Goal: Communication & Community: Answer question/provide support

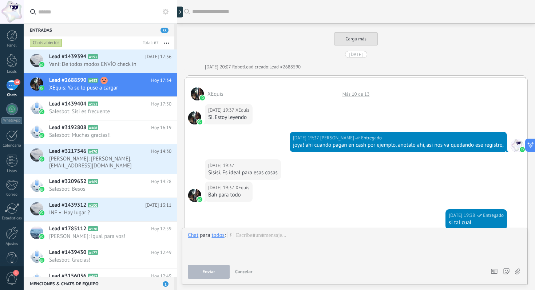
scroll to position [885, 0]
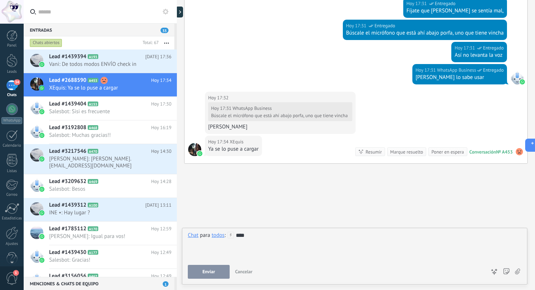
click at [208, 272] on span "Enviar" at bounding box center [208, 271] width 13 height 5
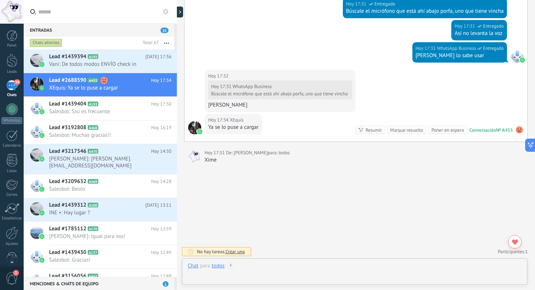
click at [267, 265] on div at bounding box center [355, 273] width 334 height 22
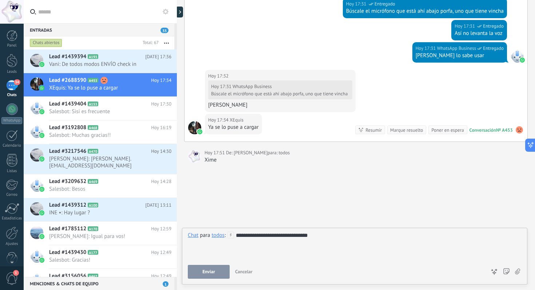
click at [212, 272] on span "Enviar" at bounding box center [208, 271] width 13 height 5
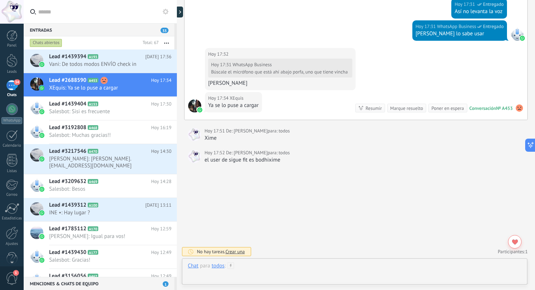
click at [256, 267] on div at bounding box center [355, 273] width 334 height 22
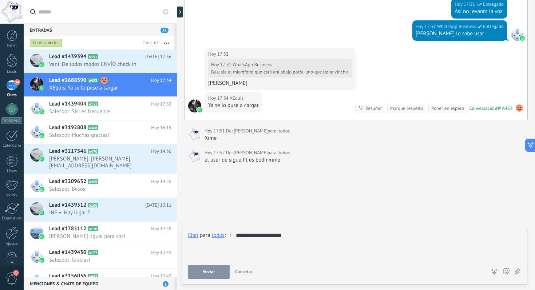
click at [207, 271] on span "Enviar" at bounding box center [208, 271] width 13 height 5
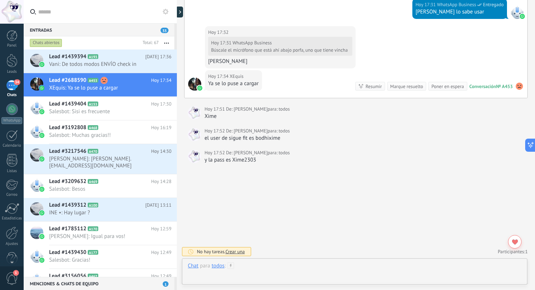
click at [263, 266] on div at bounding box center [355, 273] width 334 height 22
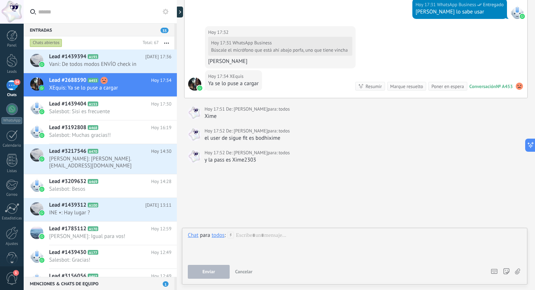
click at [12, 85] on div "34" at bounding box center [12, 85] width 12 height 11
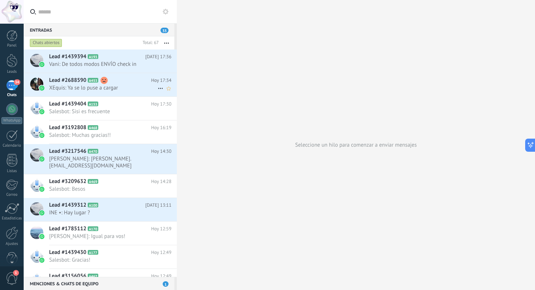
click at [130, 86] on span "XEquis: Ya se lo puse a cargar" at bounding box center [103, 87] width 108 height 7
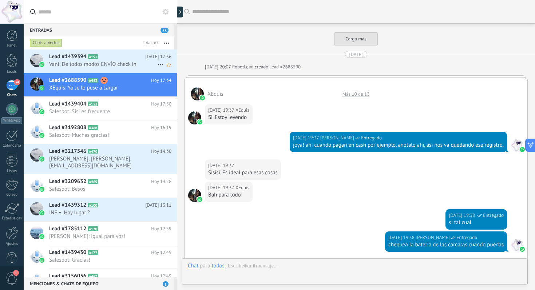
scroll to position [951, 0]
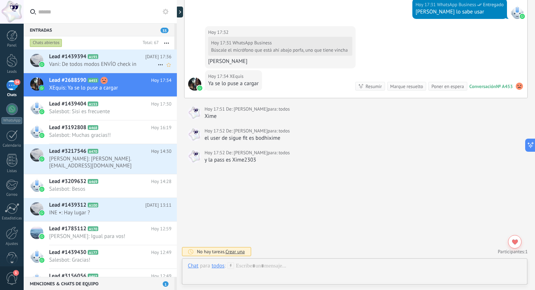
click at [131, 58] on h2 "Lead #1439394 A193" at bounding box center [97, 56] width 96 height 7
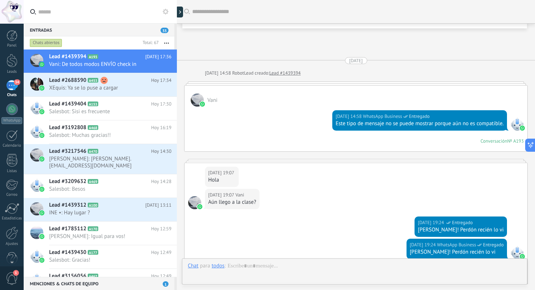
scroll to position [1168, 0]
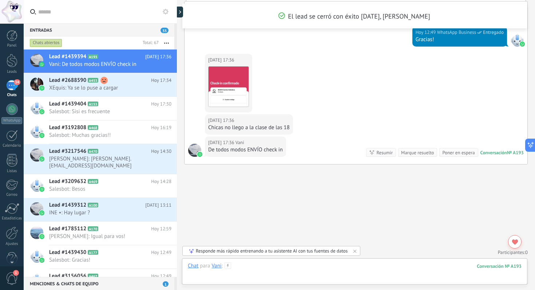
click at [254, 264] on div at bounding box center [355, 273] width 334 height 22
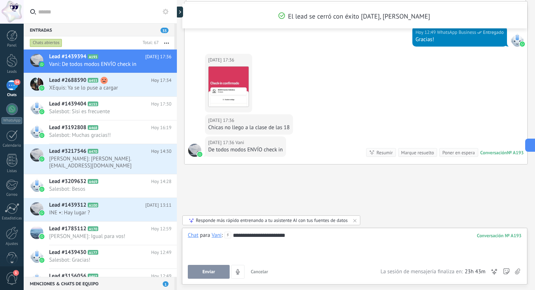
click at [219, 268] on button "Enviar" at bounding box center [209, 272] width 42 height 14
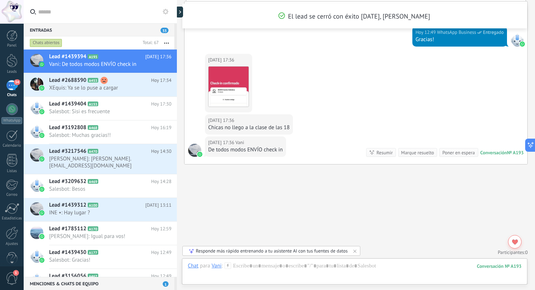
scroll to position [1210, 0]
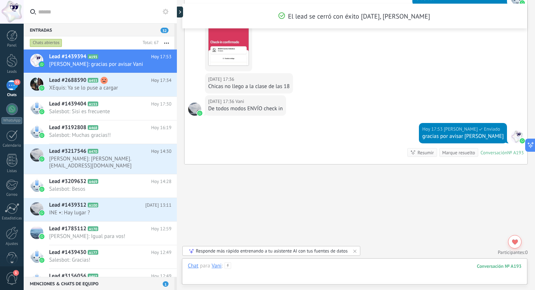
click at [256, 265] on div at bounding box center [355, 273] width 334 height 22
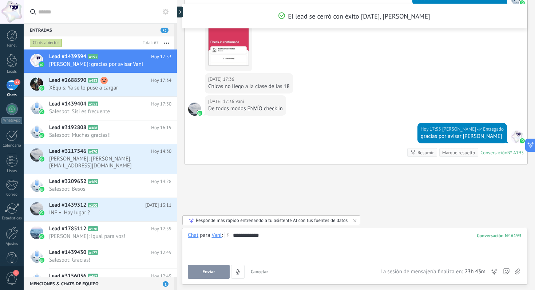
click at [210, 274] on span "Enviar" at bounding box center [208, 271] width 13 height 5
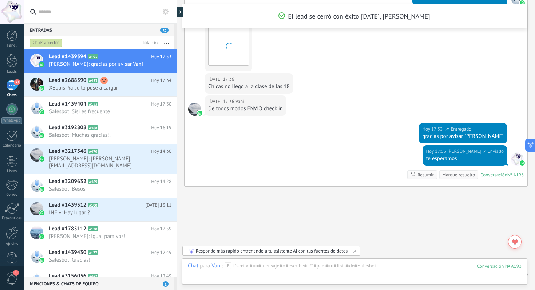
scroll to position [1232, 0]
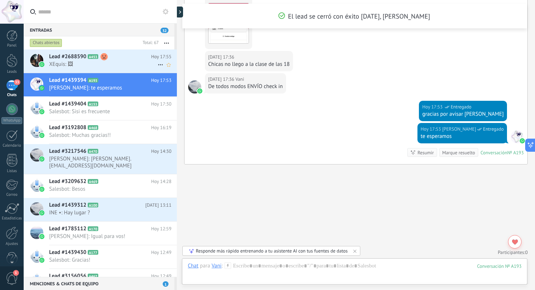
click at [121, 68] on div "Lead #2688590 A453 [DATE] 17:55 XEquis: 🖼" at bounding box center [113, 60] width 128 height 23
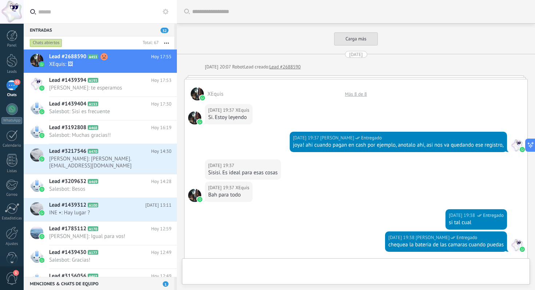
scroll to position [1133, 0]
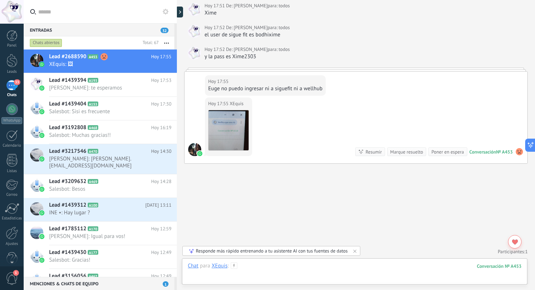
click at [259, 267] on div at bounding box center [355, 273] width 334 height 22
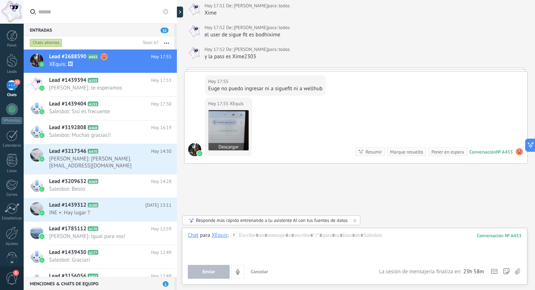
click at [229, 127] on img at bounding box center [228, 130] width 40 height 40
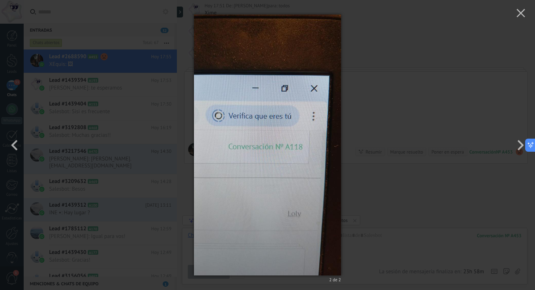
click at [366, 162] on div "2 de 2" at bounding box center [267, 145] width 535 height 290
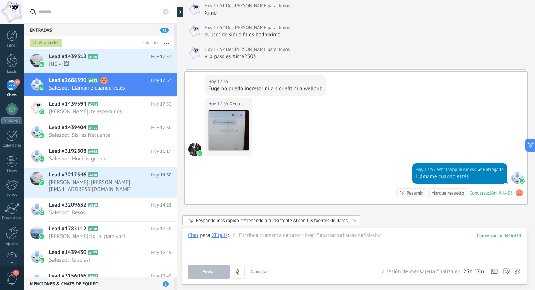
scroll to position [1174, 0]
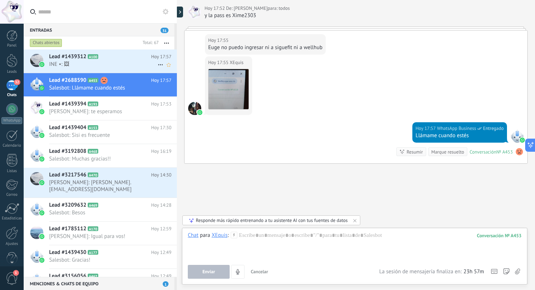
click at [114, 59] on h2 "Lead #1439312 A100" at bounding box center [100, 56] width 102 height 7
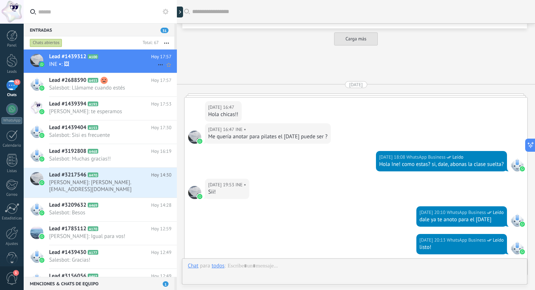
scroll to position [673, 0]
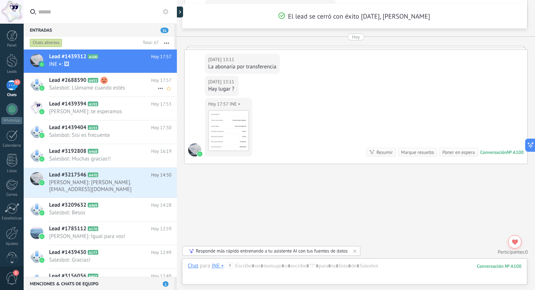
click at [126, 89] on span "Salesbot: Llámame cuando estés" at bounding box center [103, 87] width 108 height 7
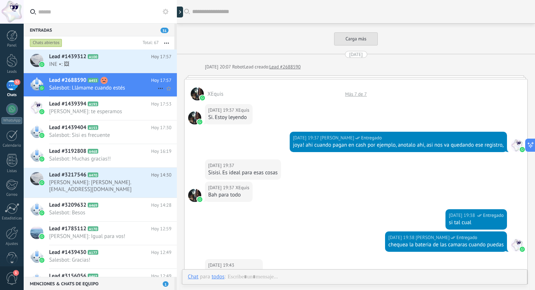
scroll to position [1171, 0]
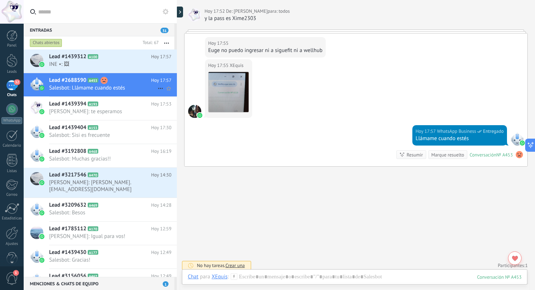
click at [120, 73] on div "Lead #2688590 A453 [DATE] 17:57 Salesbot: Llámame cuando estés" at bounding box center [113, 84] width 128 height 23
click at [121, 68] on div "Lead #1439312 A100 [DATE] 17:57 INE •: 🖼" at bounding box center [113, 60] width 128 height 23
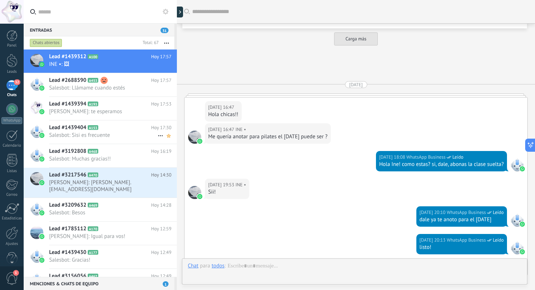
scroll to position [673, 0]
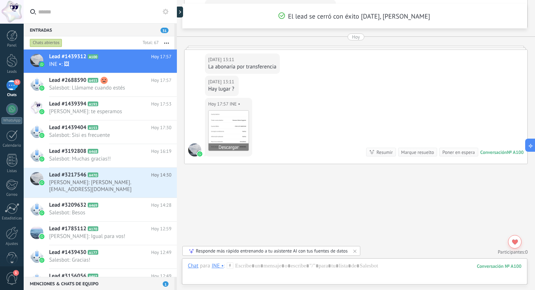
click at [227, 126] on img at bounding box center [228, 131] width 40 height 40
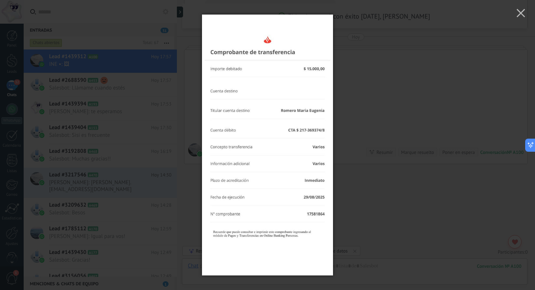
click at [359, 149] on div at bounding box center [267, 145] width 535 height 290
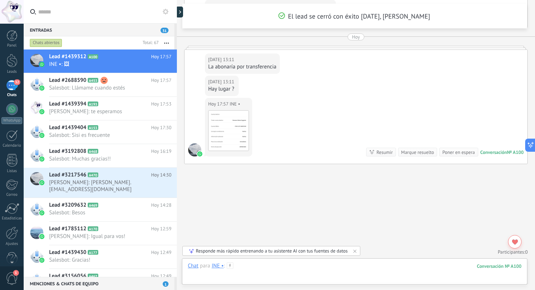
click at [261, 265] on div at bounding box center [355, 273] width 334 height 22
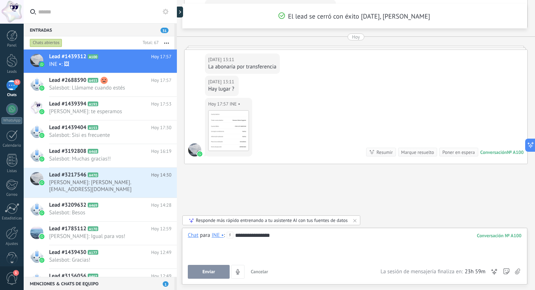
click at [208, 278] on button "Enviar" at bounding box center [209, 272] width 42 height 14
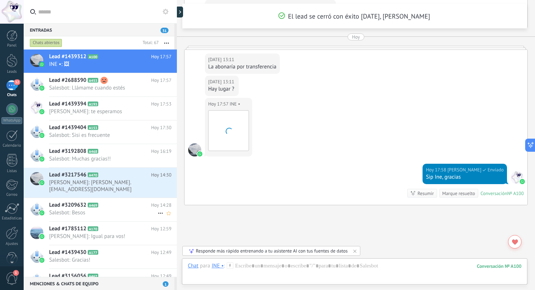
scroll to position [714, 0]
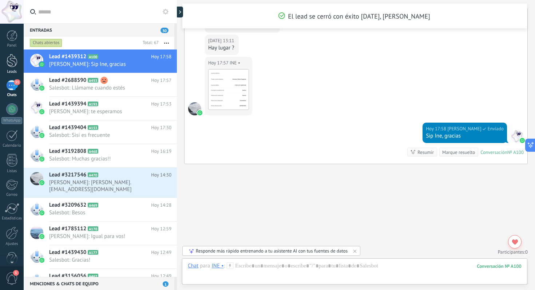
click at [15, 69] on link "Leads" at bounding box center [12, 64] width 24 height 20
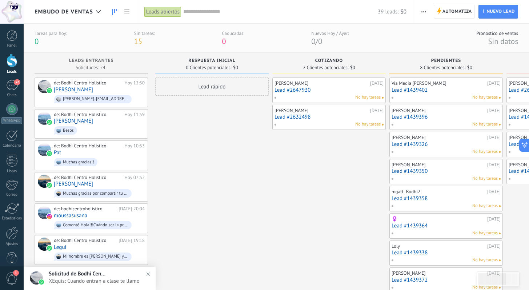
click at [112, 282] on span "XEquis: Cuando entran a clase te llamo" at bounding box center [97, 281] width 96 height 7
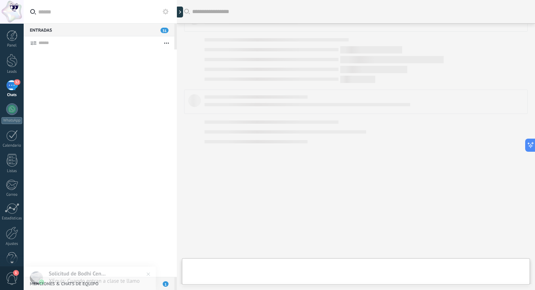
scroll to position [1705, 0]
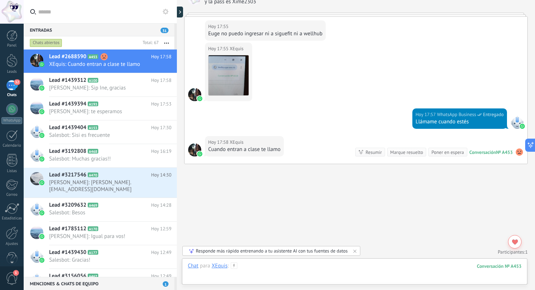
click at [270, 268] on div at bounding box center [355, 273] width 334 height 22
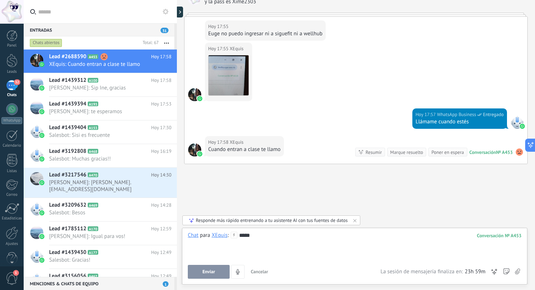
click at [204, 270] on span "Enviar" at bounding box center [208, 271] width 13 height 5
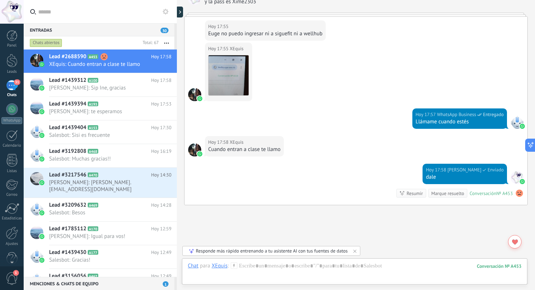
scroll to position [1746, 0]
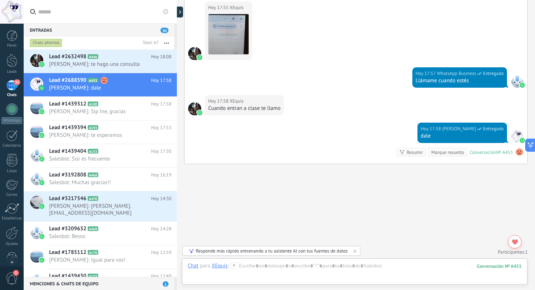
click at [12, 85] on div "31" at bounding box center [12, 85] width 12 height 11
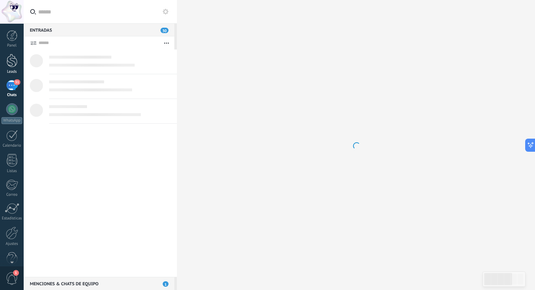
click at [14, 58] on div at bounding box center [12, 60] width 11 height 13
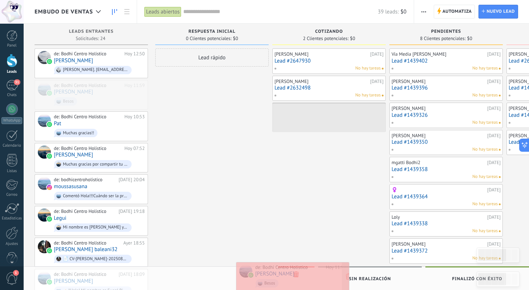
drag, startPoint x: 95, startPoint y: 97, endPoint x: 296, endPoint y: 279, distance: 271.7
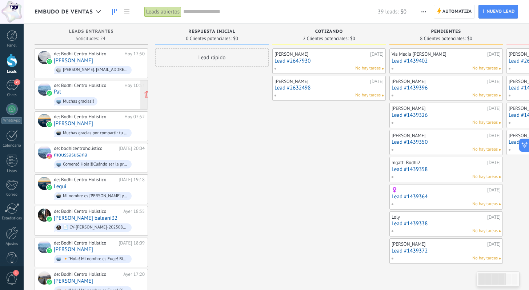
click at [108, 94] on div "de: Bodhi Centro Holistico [DATE] 10:53 [PERSON_NAME] gracias!!" at bounding box center [99, 95] width 91 height 25
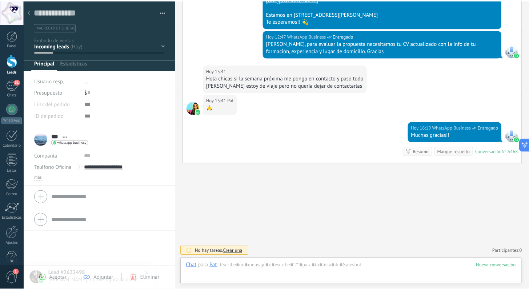
scroll to position [11, 0]
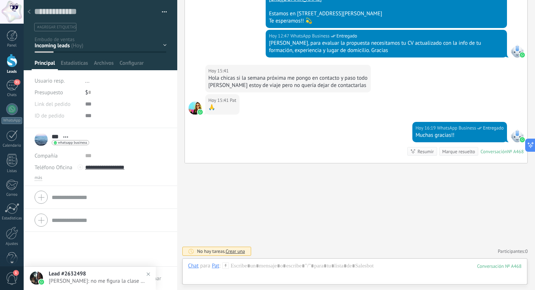
click at [31, 11] on div at bounding box center [29, 12] width 10 height 14
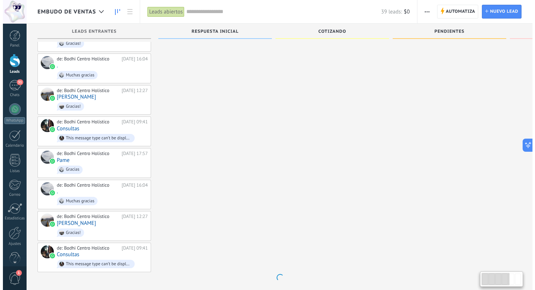
scroll to position [669, 0]
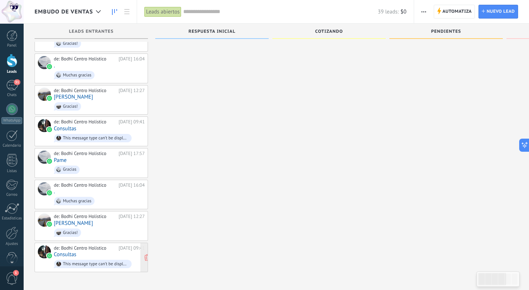
click at [86, 144] on div "de: Bodhi Centro Holistico [DATE] 09:41 Consultas This message type can’t be di…" at bounding box center [99, 131] width 91 height 25
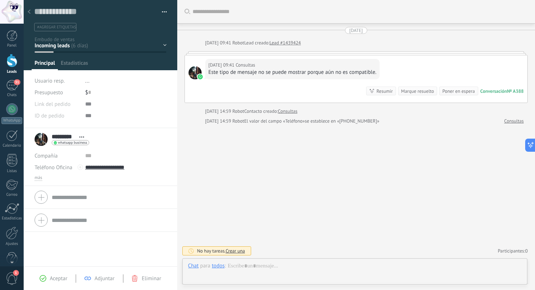
scroll to position [11, 0]
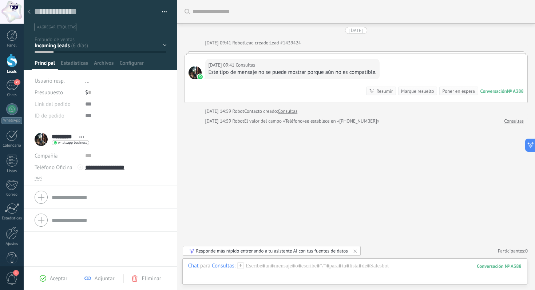
click at [32, 11] on div at bounding box center [29, 12] width 10 height 14
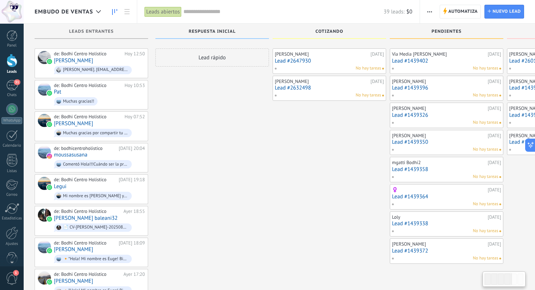
scroll to position [669, 0]
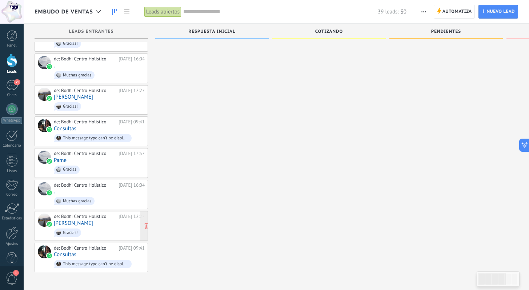
click at [101, 112] on span "Gracias!" at bounding box center [99, 106] width 91 height 11
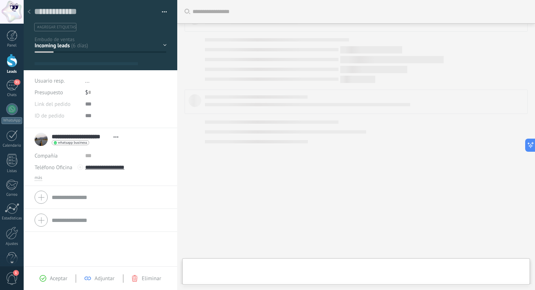
scroll to position [11, 0]
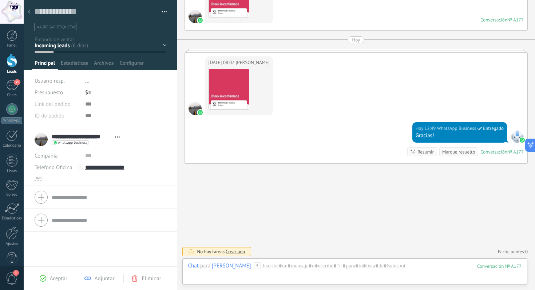
click at [29, 10] on icon at bounding box center [29, 11] width 3 height 4
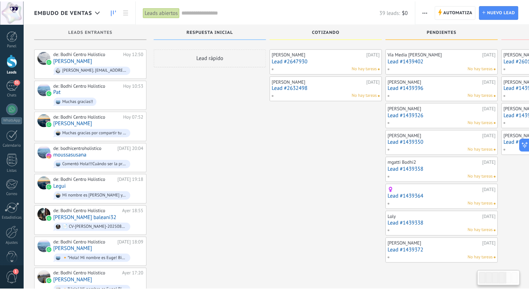
scroll to position [669, 0]
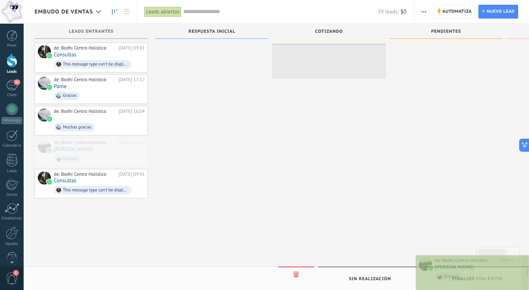
drag, startPoint x: 100, startPoint y: 221, endPoint x: 484, endPoint y: 287, distance: 389.8
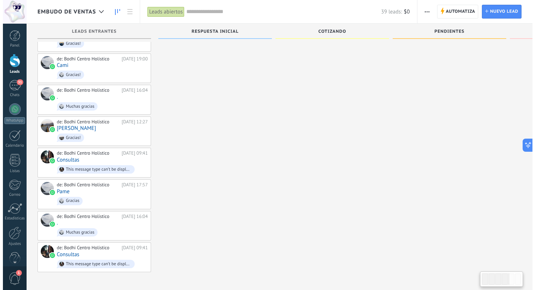
scroll to position [632, 0]
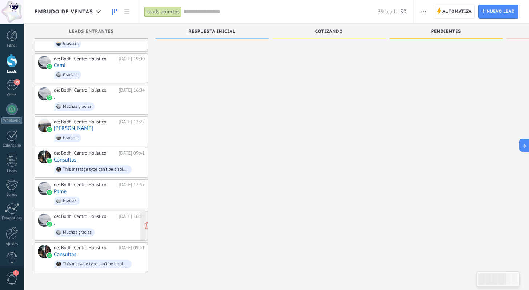
click at [88, 112] on div "de: Bodhi Centro Holistico [DATE] 16:04 . Muchas gracias" at bounding box center [99, 99] width 91 height 25
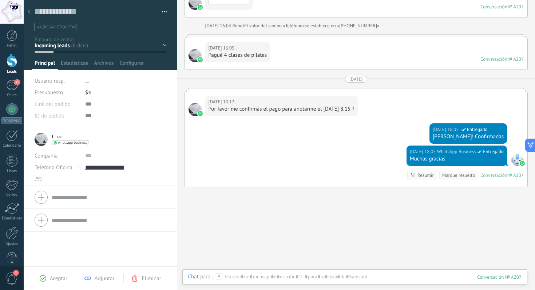
scroll to position [96, 0]
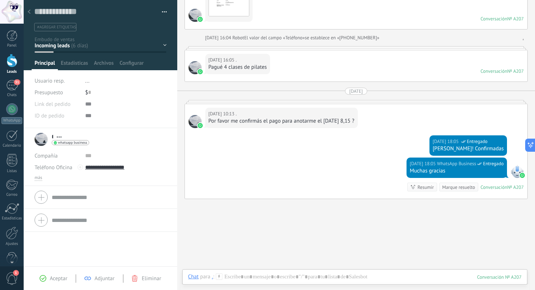
click at [269, 167] on div "[DATE] 18:05 WhatsApp Business Entregado Muchas gracias Conversación № A207 Con…" at bounding box center [356, 178] width 343 height 41
click at [28, 11] on icon at bounding box center [29, 11] width 3 height 4
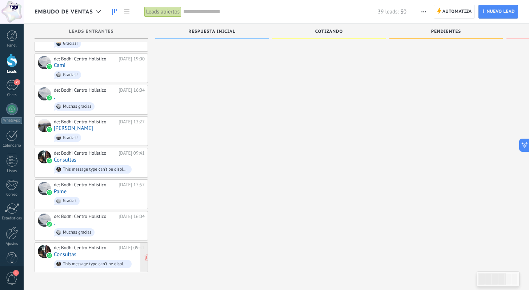
click at [85, 156] on div "de: Bodhi Centro Holistico" at bounding box center [85, 153] width 62 height 6
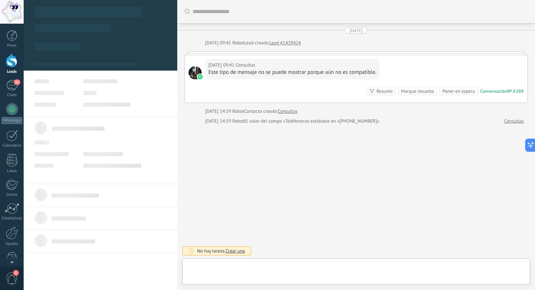
scroll to position [11, 0]
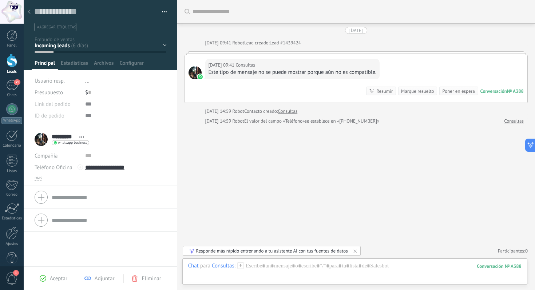
click at [30, 9] on div at bounding box center [29, 12] width 10 height 14
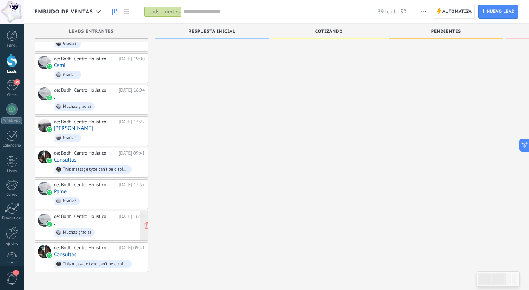
click at [103, 112] on div "de: Bodhi Centro Holistico [DATE] 16:04 . Muchas gracias" at bounding box center [99, 99] width 91 height 25
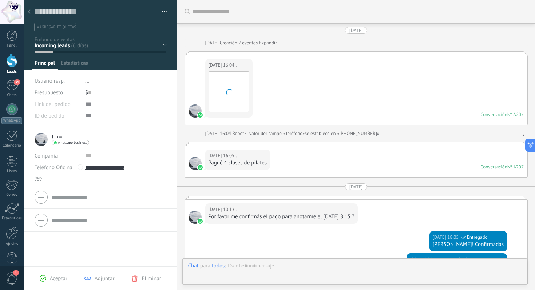
scroll to position [131, 0]
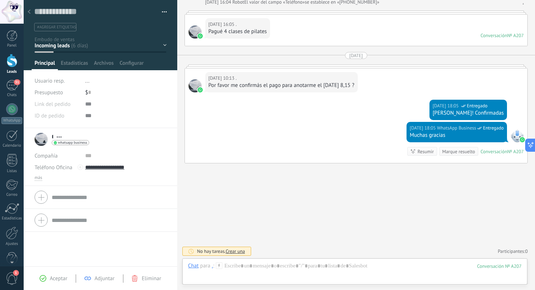
click at [28, 11] on icon at bounding box center [29, 11] width 3 height 4
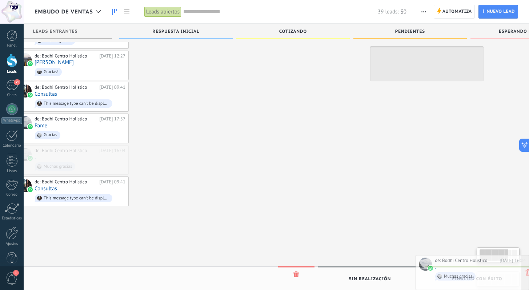
scroll to position [0, 44]
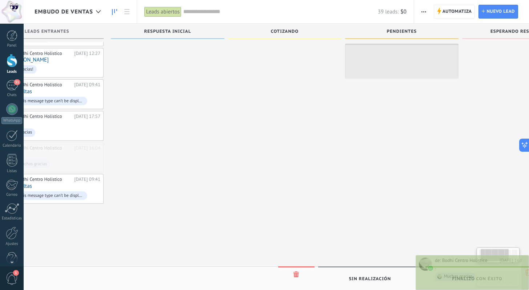
drag, startPoint x: 96, startPoint y: 210, endPoint x: 479, endPoint y: 276, distance: 388.9
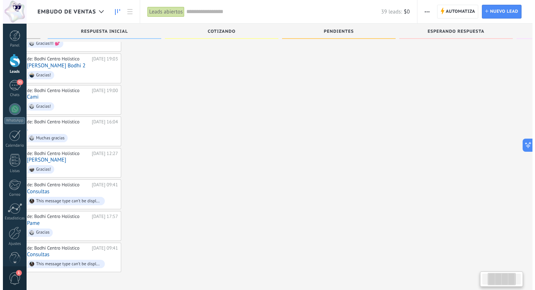
scroll to position [0, 0]
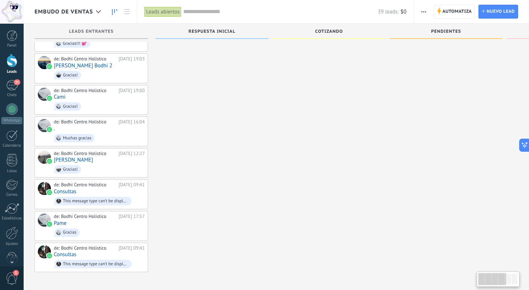
drag, startPoint x: 192, startPoint y: 270, endPoint x: 317, endPoint y: 272, distance: 125.2
click at [116, 218] on div "de: Bodhi Centro Holistico [DATE] 17:57 Pame Gracias" at bounding box center [99, 226] width 91 height 25
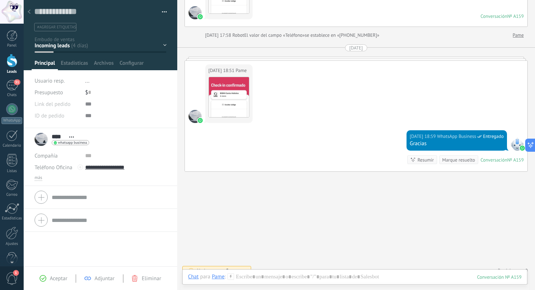
click at [31, 12] on div at bounding box center [29, 12] width 10 height 14
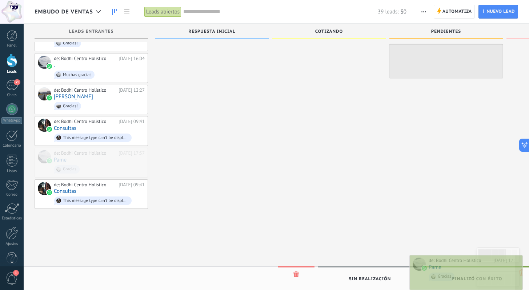
drag, startPoint x: 96, startPoint y: 220, endPoint x: 472, endPoint y: 284, distance: 381.6
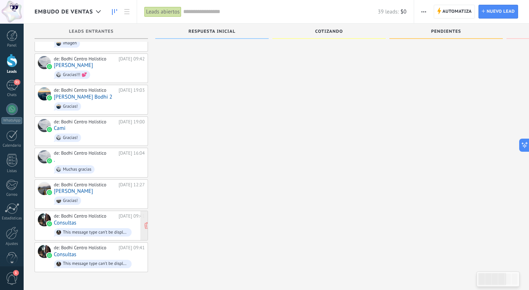
click at [96, 213] on div "de: Bodhi Centro Holistico" at bounding box center [85, 216] width 62 height 6
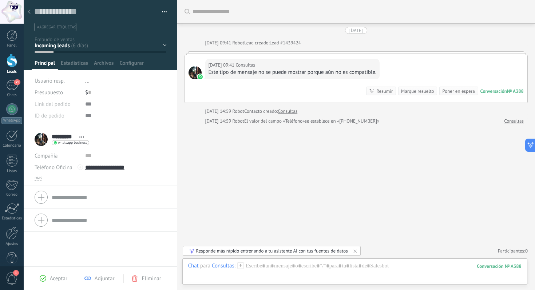
click at [29, 11] on icon at bounding box center [29, 11] width 3 height 4
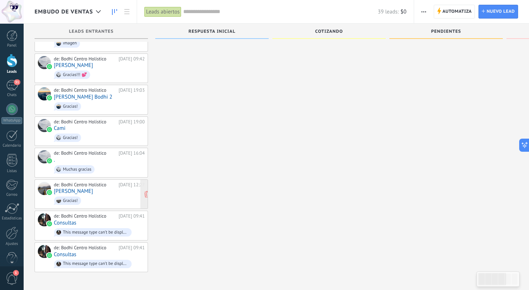
click at [93, 182] on div "de: Bodhi Centro Holistico" at bounding box center [85, 185] width 62 height 6
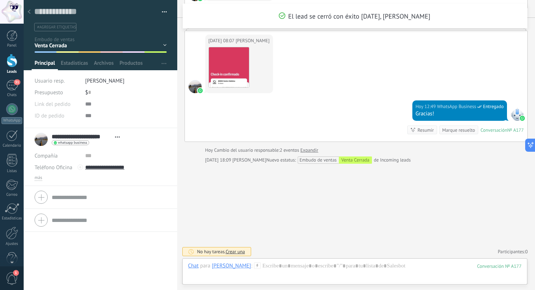
click at [29, 11] on use at bounding box center [29, 11] width 3 height 4
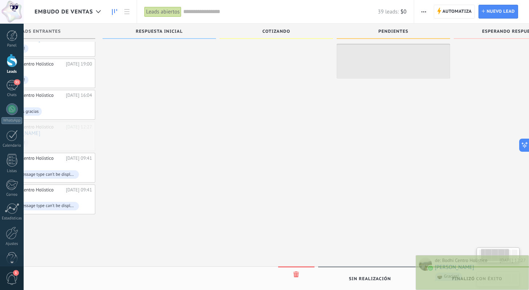
drag, startPoint x: 91, startPoint y: 170, endPoint x: 480, endPoint y: 270, distance: 401.5
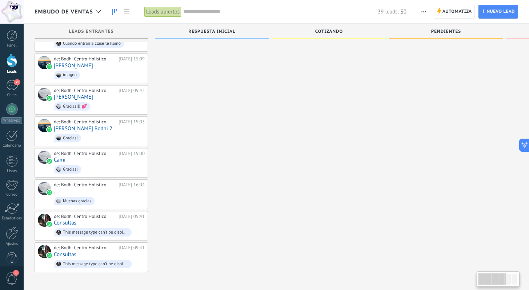
drag, startPoint x: 240, startPoint y: 187, endPoint x: 234, endPoint y: 186, distance: 5.6
click at [89, 151] on div "de: Bodhi Centro Holistico [DATE] 19:00 Cami Gracias!" at bounding box center [98, 163] width 91 height 25
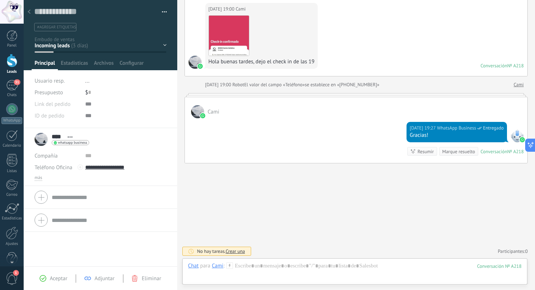
click at [28, 10] on div at bounding box center [29, 12] width 10 height 14
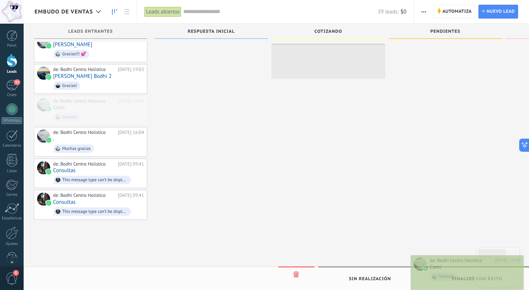
drag, startPoint x: 92, startPoint y: 147, endPoint x: 469, endPoint y: 289, distance: 403.2
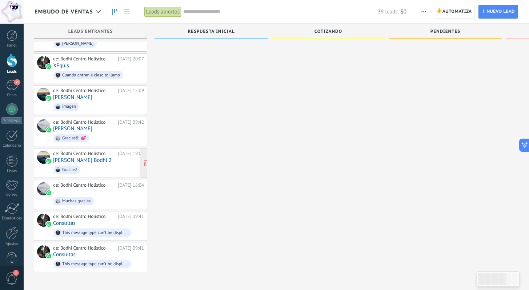
click at [96, 164] on span "Gracias!" at bounding box center [98, 169] width 91 height 11
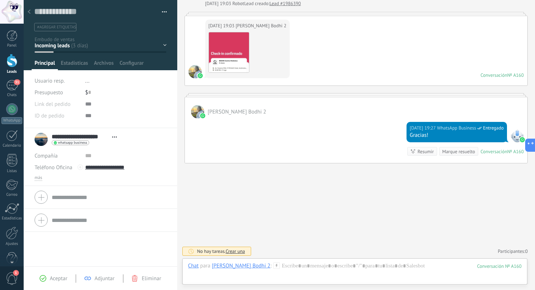
click at [30, 11] on use at bounding box center [29, 11] width 3 height 4
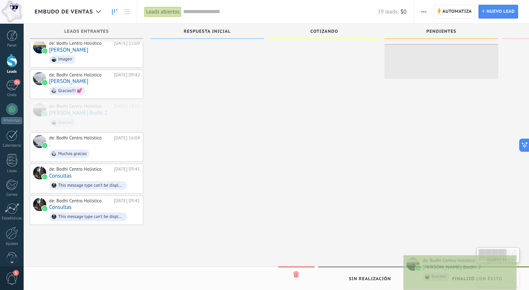
drag, startPoint x: 86, startPoint y: 136, endPoint x: 456, endPoint y: 287, distance: 399.0
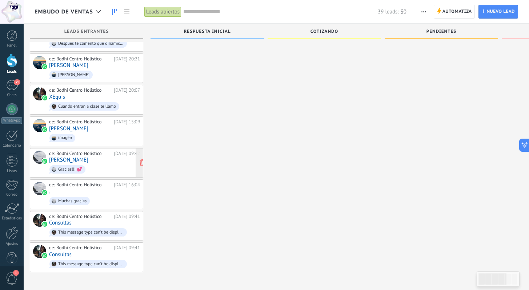
click at [87, 151] on div "de: Bodhi Centro Holistico" at bounding box center [80, 154] width 62 height 6
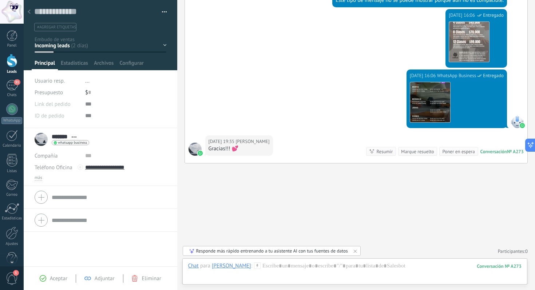
click at [32, 10] on div at bounding box center [29, 12] width 10 height 14
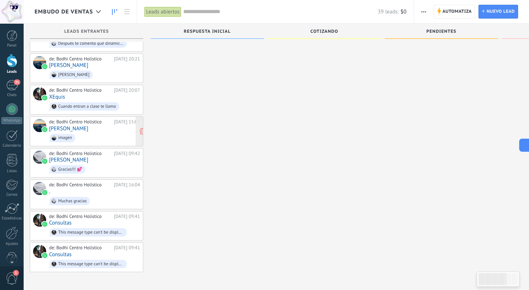
click at [91, 119] on div "de: Bodhi Centro Holistico [DATE] 15:09 [PERSON_NAME] imagen" at bounding box center [94, 131] width 91 height 25
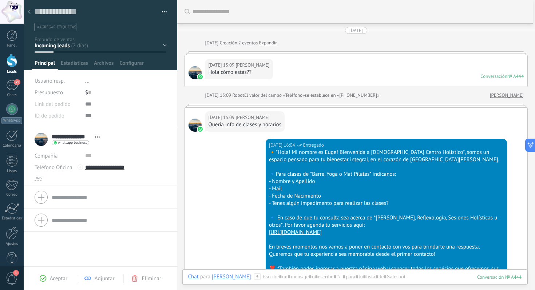
drag, startPoint x: 31, startPoint y: 11, endPoint x: 42, endPoint y: 29, distance: 20.9
click at [31, 11] on div at bounding box center [29, 12] width 10 height 14
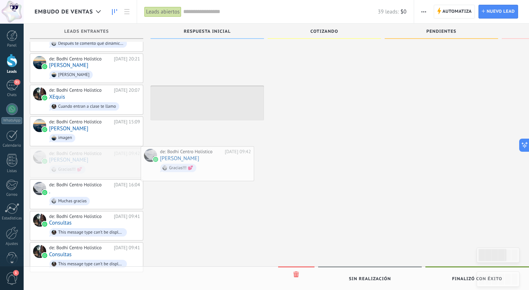
drag, startPoint x: 93, startPoint y: 139, endPoint x: 205, endPoint y: 112, distance: 114.8
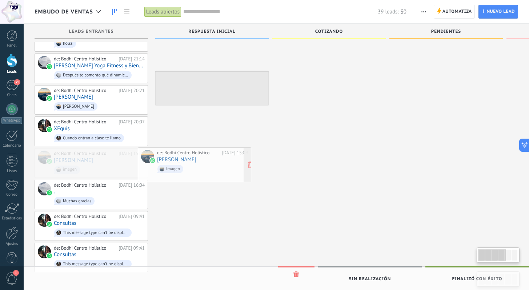
drag, startPoint x: 100, startPoint y: 144, endPoint x: 211, endPoint y: 126, distance: 112.0
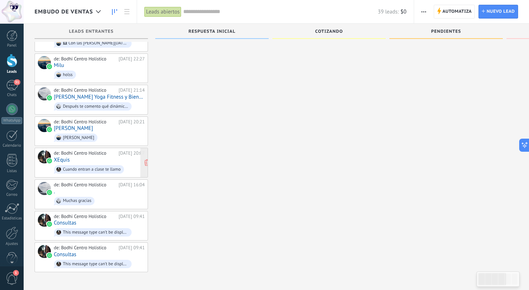
click at [95, 150] on div "de: Bodhi Centro Holistico" at bounding box center [85, 153] width 62 height 6
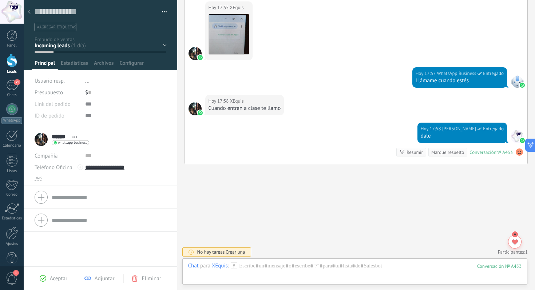
click at [29, 13] on use at bounding box center [29, 11] width 3 height 4
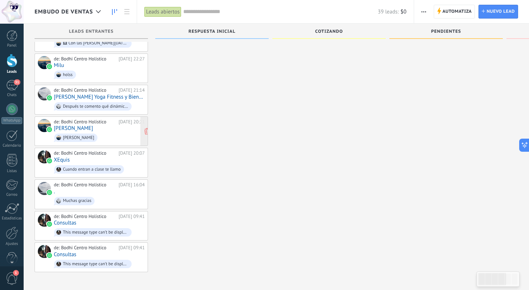
click at [106, 132] on span "[PERSON_NAME]" at bounding box center [99, 137] width 91 height 11
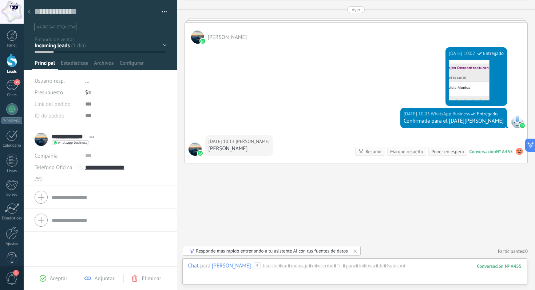
click at [29, 9] on div at bounding box center [29, 12] width 10 height 14
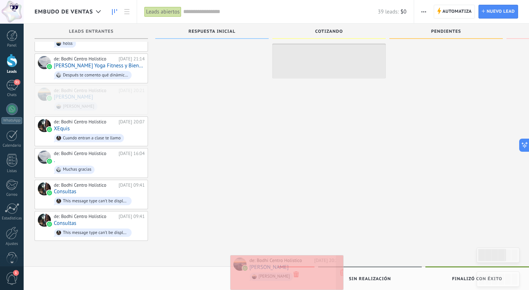
drag, startPoint x: 95, startPoint y: 107, endPoint x: 291, endPoint y: 276, distance: 258.7
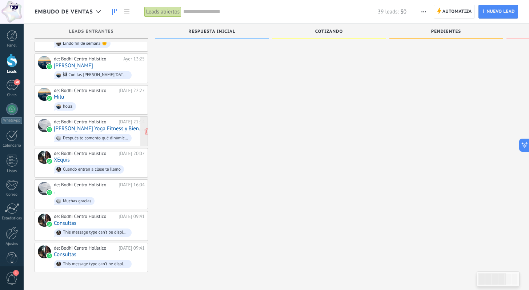
click at [98, 119] on div "de: Bodhi Centro Holistico" at bounding box center [85, 122] width 62 height 6
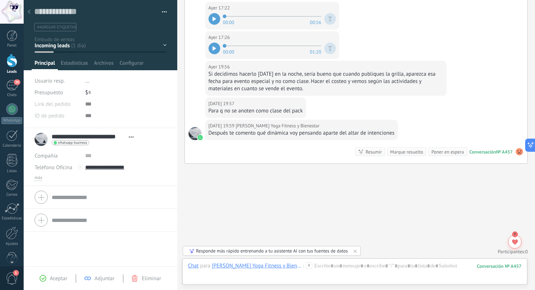
click at [29, 10] on icon at bounding box center [29, 11] width 3 height 4
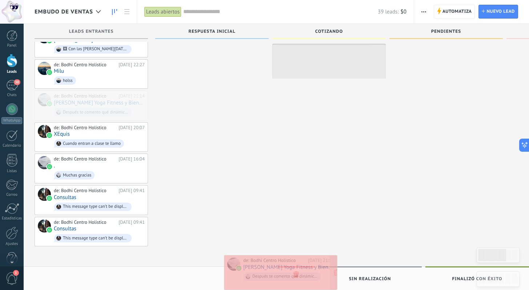
drag, startPoint x: 94, startPoint y: 97, endPoint x: 283, endPoint y: 267, distance: 254.5
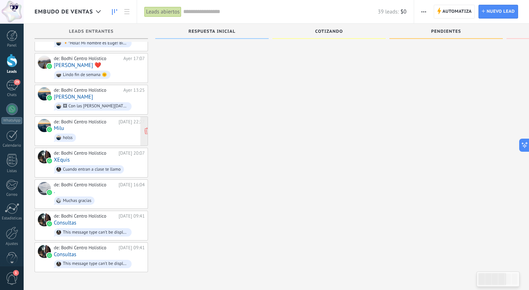
click at [99, 132] on span "holss" at bounding box center [99, 137] width 91 height 11
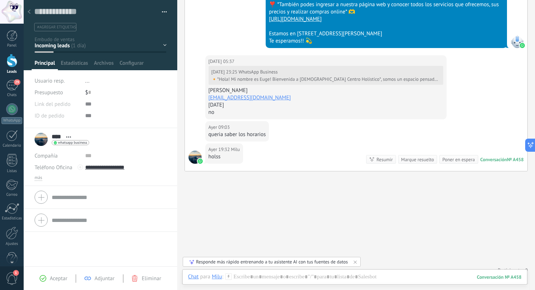
click at [29, 11] on use at bounding box center [29, 11] width 3 height 4
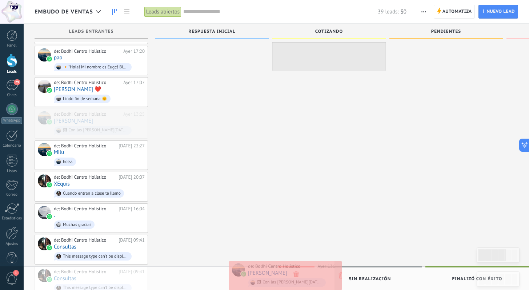
drag, startPoint x: 96, startPoint y: 116, endPoint x: 290, endPoint y: 271, distance: 249.0
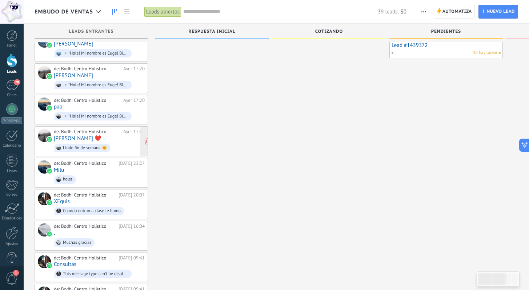
click at [116, 142] on span "Lindo fin de semana 🌞" at bounding box center [99, 147] width 91 height 11
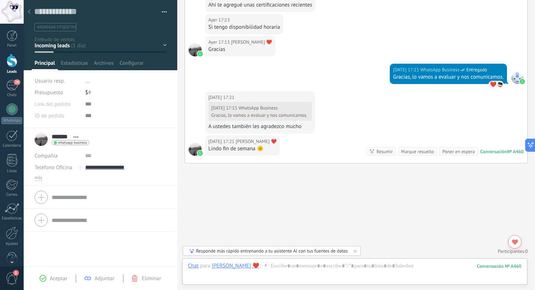
click at [29, 13] on use at bounding box center [29, 11] width 3 height 4
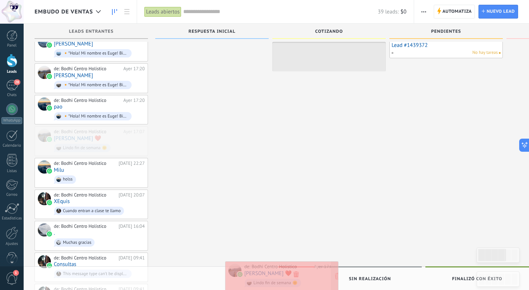
drag, startPoint x: 114, startPoint y: 136, endPoint x: 305, endPoint y: 275, distance: 235.7
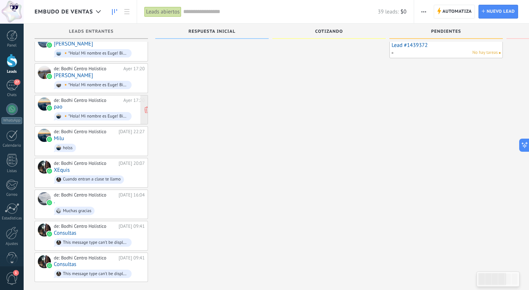
click at [91, 100] on div "de: Bodhi Centro Holistico [DATE] 17:20 pao 🔸*Hola! Mi nombre es Euge! Bienveni…" at bounding box center [99, 109] width 91 height 25
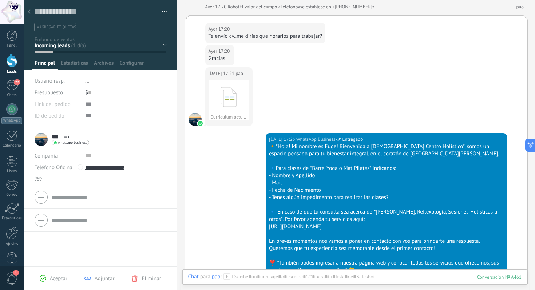
click at [29, 9] on div at bounding box center [29, 12] width 10 height 14
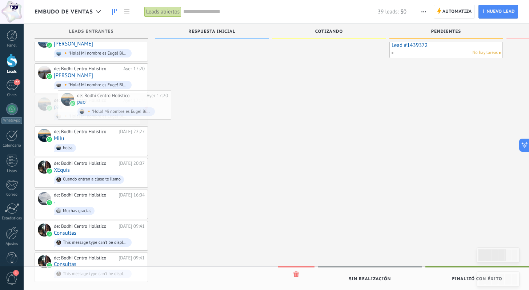
drag, startPoint x: 79, startPoint y: 100, endPoint x: 99, endPoint y: 98, distance: 19.7
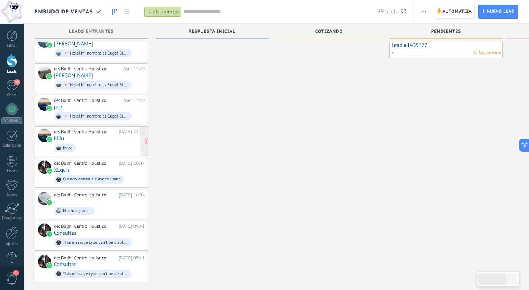
click at [99, 143] on div "de: Bodhi Centro Holistico [DATE] 22:27 Milu holss" at bounding box center [99, 141] width 91 height 25
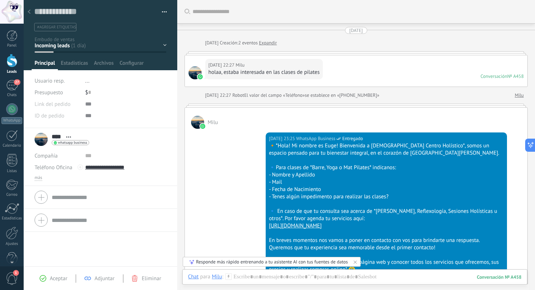
click at [31, 12] on div at bounding box center [29, 12] width 10 height 14
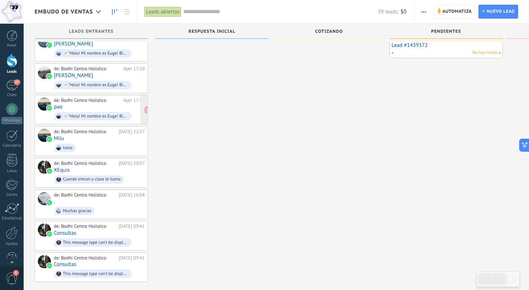
click at [74, 102] on div "de: Bodhi Centro Holistico [DATE] 17:20 pao 🔸*Hola! Mi nombre es Euge! Bienveni…" at bounding box center [99, 109] width 91 height 25
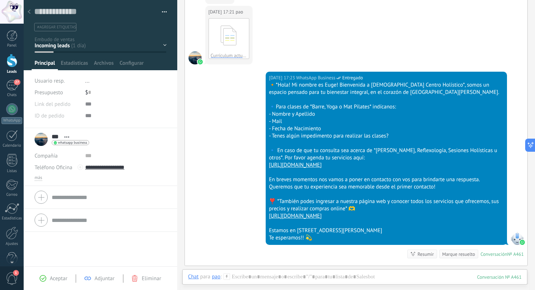
click at [28, 8] on div at bounding box center [29, 12] width 10 height 14
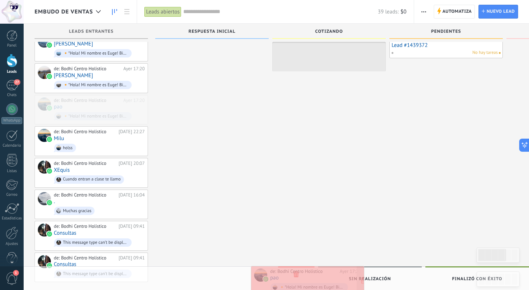
drag, startPoint x: 72, startPoint y: 103, endPoint x: 288, endPoint y: 276, distance: 277.4
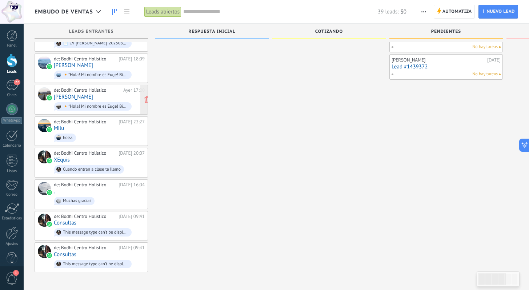
click at [85, 87] on div "de: Bodhi Centro Holistico [DATE] 17:20 [PERSON_NAME] 🔸*Hola! Mi nombre es Euge…" at bounding box center [99, 99] width 91 height 25
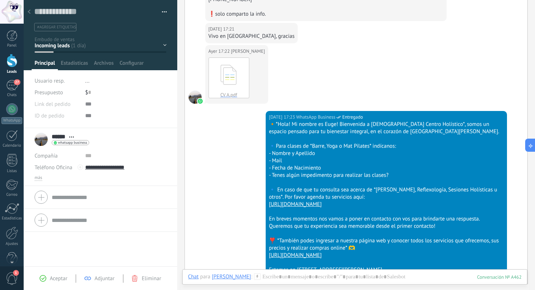
click at [31, 10] on div at bounding box center [29, 12] width 10 height 14
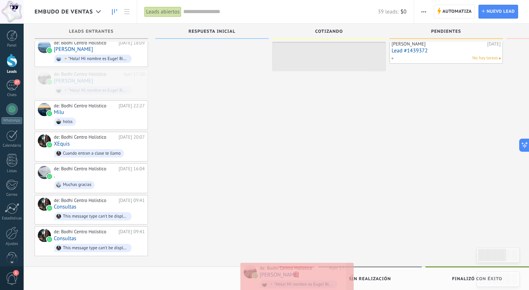
drag, startPoint x: 79, startPoint y: 78, endPoint x: 285, endPoint y: 275, distance: 284.6
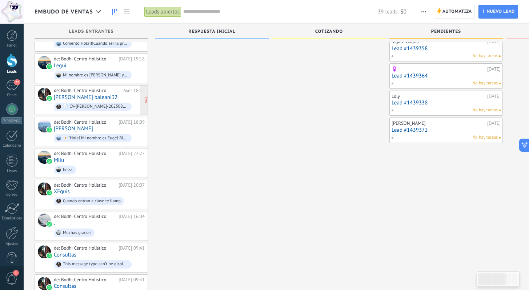
click at [107, 96] on div "de: Bodhi Centro Holistico [DATE] 18:55 [PERSON_NAME] baleani32 📄 CV-[PERSON_NA…" at bounding box center [99, 100] width 91 height 25
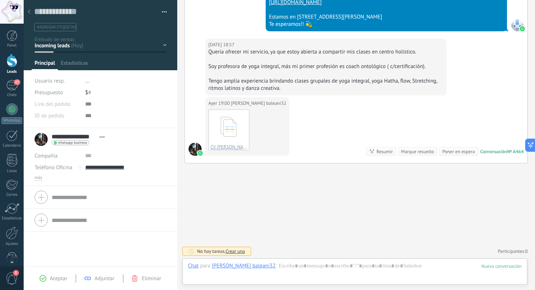
click at [29, 9] on div at bounding box center [29, 12] width 10 height 14
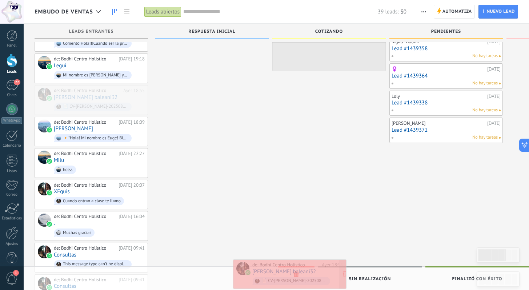
drag, startPoint x: 100, startPoint y: 93, endPoint x: 299, endPoint y: 269, distance: 265.4
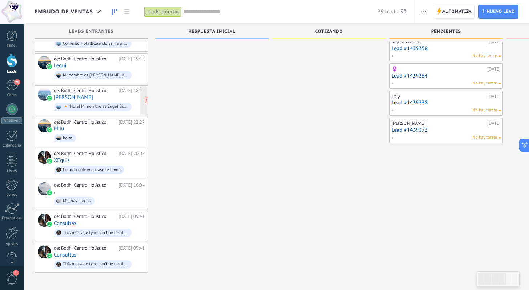
click at [86, 96] on div "de: Bodhi Centro Holistico [DATE] 18:09 [PERSON_NAME] 🔸*Hola! Mi nombre es Euge…" at bounding box center [99, 100] width 91 height 25
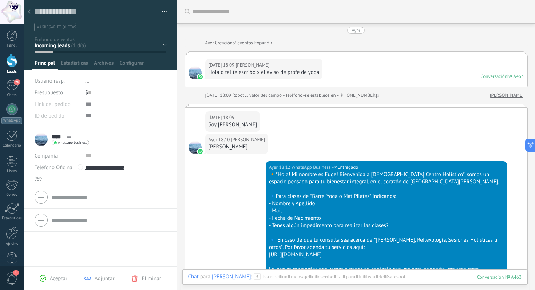
click at [31, 12] on div at bounding box center [29, 12] width 10 height 14
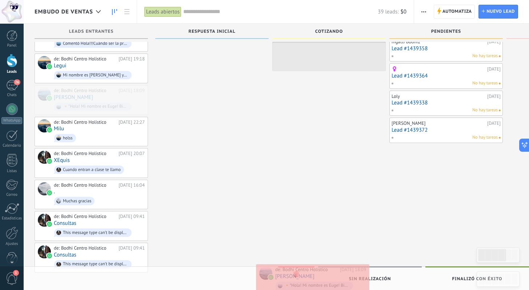
drag, startPoint x: 77, startPoint y: 93, endPoint x: 298, endPoint y: 274, distance: 285.2
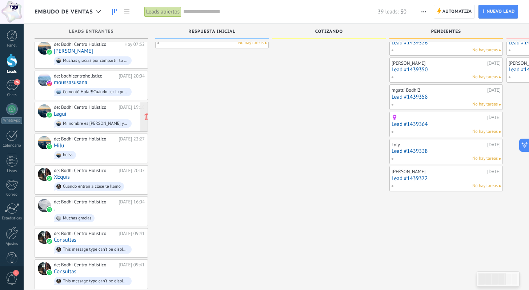
click at [82, 114] on div "de: Bodhi Centro Holistico [DATE] 19:18 Legui Mi nombre es [PERSON_NAME] y si r…" at bounding box center [99, 116] width 91 height 25
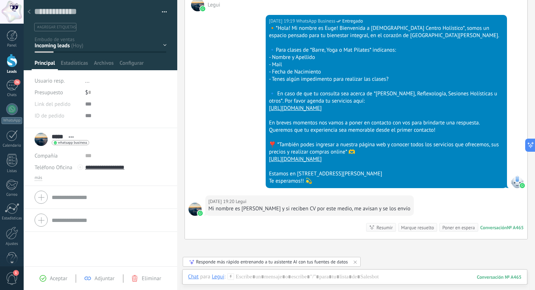
click at [28, 9] on div at bounding box center [29, 12] width 10 height 14
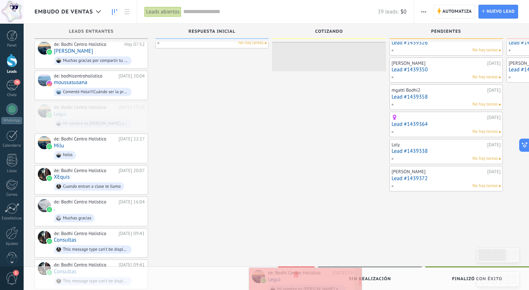
drag, startPoint x: 75, startPoint y: 113, endPoint x: 289, endPoint y: 280, distance: 271.6
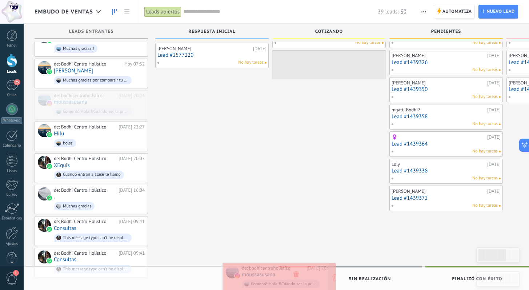
drag, startPoint x: 100, startPoint y: 100, endPoint x: 288, endPoint y: 273, distance: 255.9
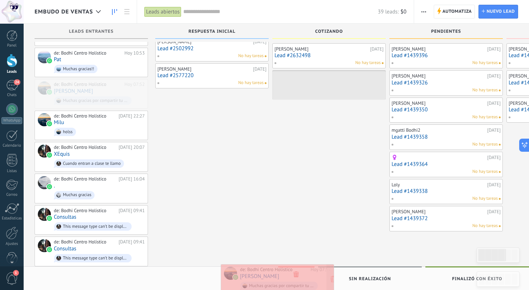
drag, startPoint x: 106, startPoint y: 91, endPoint x: 292, endPoint y: 277, distance: 263.4
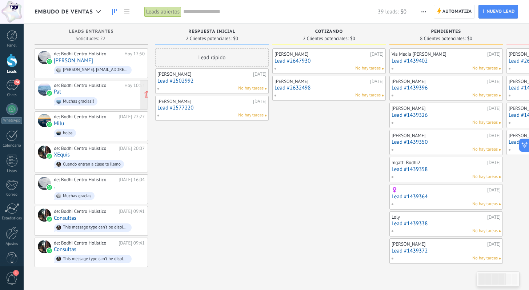
click at [105, 99] on span "Muchas gracias!!" at bounding box center [99, 101] width 91 height 11
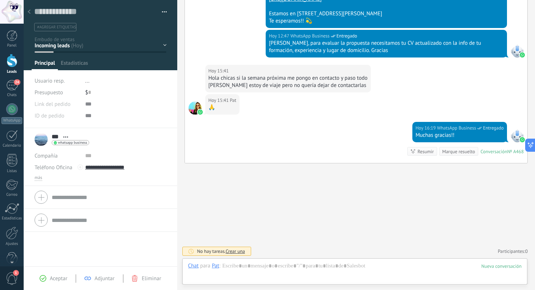
click at [28, 8] on div at bounding box center [29, 12] width 10 height 14
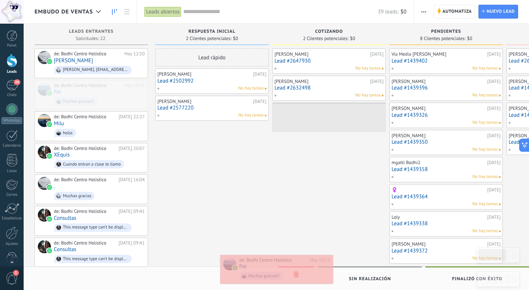
drag, startPoint x: 100, startPoint y: 97, endPoint x: 287, endPoint y: 273, distance: 256.3
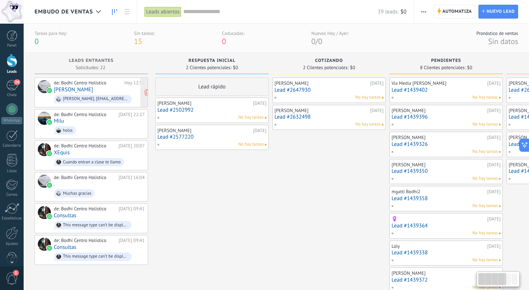
click at [88, 91] on div "de: Bodhi Centro Holistico [DATE] 12:50 [PERSON_NAME] [PERSON_NAME]. [EMAIL_ADD…" at bounding box center [99, 92] width 91 height 25
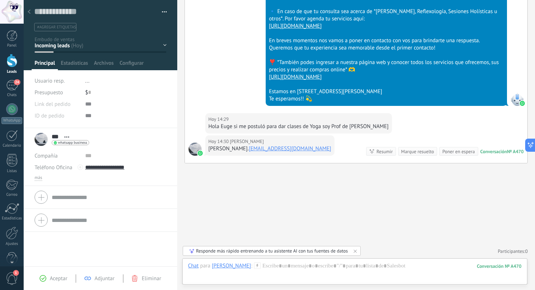
click at [30, 11] on icon at bounding box center [29, 11] width 3 height 4
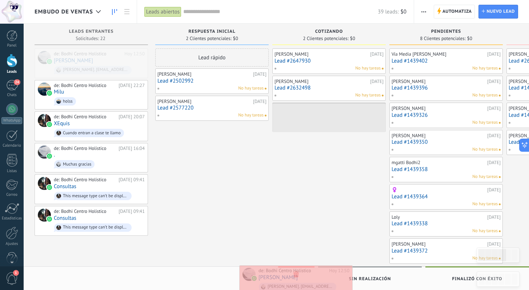
drag, startPoint x: 77, startPoint y: 59, endPoint x: 283, endPoint y: 275, distance: 298.7
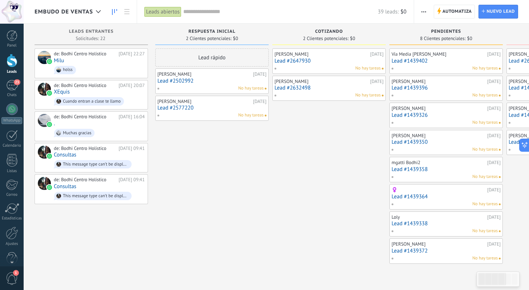
click at [234, 175] on div "Lead rápido [PERSON_NAME] [DATE] Lead #2502992 No hay tareas [PERSON_NAME] [DAT…" at bounding box center [211, 155] width 113 height 215
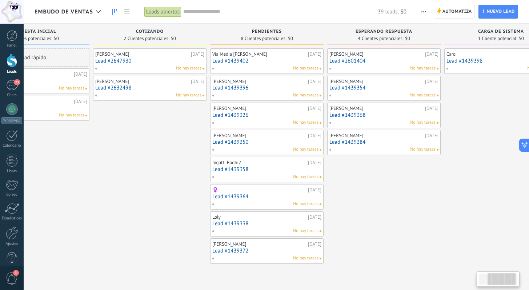
drag, startPoint x: 256, startPoint y: 177, endPoint x: 164, endPoint y: 146, distance: 97.4
click at [103, 142] on div "[PERSON_NAME] [DATE] Lead #2647930 No hay tareas [PERSON_NAME] [DATE] Lead #263…" at bounding box center [149, 155] width 113 height 215
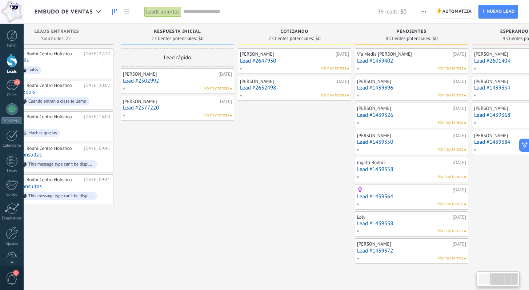
drag, startPoint x: 338, startPoint y: 162, endPoint x: 534, endPoint y: 186, distance: 197.5
click at [529, 186] on html ".abccls-1,.abccls-2{fill-rule:evenodd}.abccls-2{fill:#fff} .abfcls-1{fill:none}…" at bounding box center [264, 145] width 529 height 290
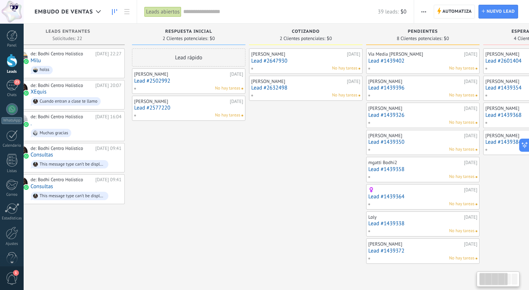
drag, startPoint x: 282, startPoint y: 175, endPoint x: 294, endPoint y: 175, distance: 11.6
click at [294, 175] on div "[PERSON_NAME] [DATE] Lead #2647930 No hay tareas [PERSON_NAME] [DATE] Lead #263…" at bounding box center [305, 155] width 113 height 215
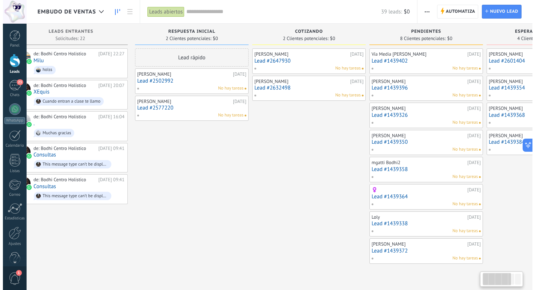
scroll to position [0, 23]
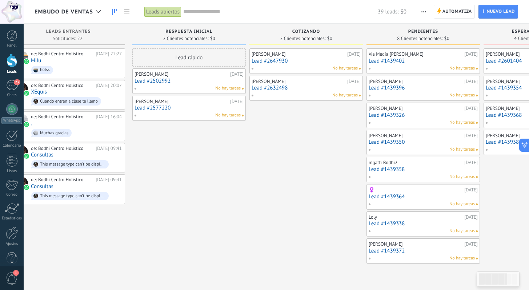
click at [146, 252] on div "Lead rápido [PERSON_NAME] [DATE] Lead #2502992 No hay tareas [PERSON_NAME] [DAT…" at bounding box center [188, 155] width 113 height 215
click at [72, 101] on div "de: Bodhi Centro Holistico [DATE] 20:07 XEquis Cuando entran a clase te llamo" at bounding box center [76, 95] width 91 height 25
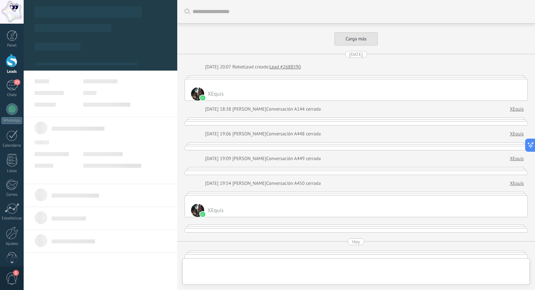
type textarea "**********"
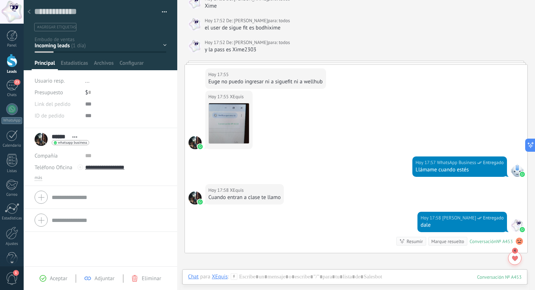
scroll to position [1663, 0]
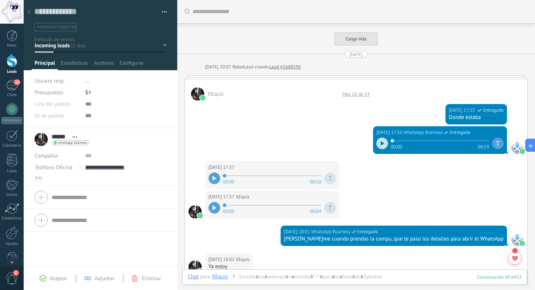
scroll to position [11, 0]
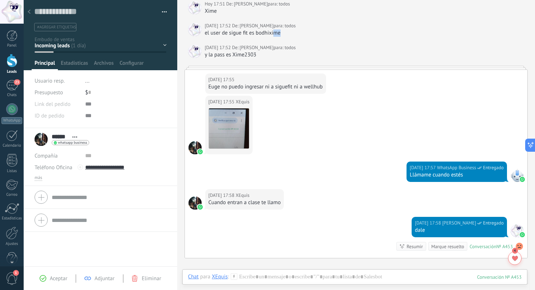
drag, startPoint x: 281, startPoint y: 31, endPoint x: 269, endPoint y: 31, distance: 12.4
click at [270, 31] on div "el user de sigue fit es bodhixime" at bounding box center [364, 32] width 319 height 7
drag, startPoint x: 257, startPoint y: 53, endPoint x: 274, endPoint y: 53, distance: 16.7
click at [274, 53] on div "y la pass es Xime2303" at bounding box center [364, 54] width 319 height 7
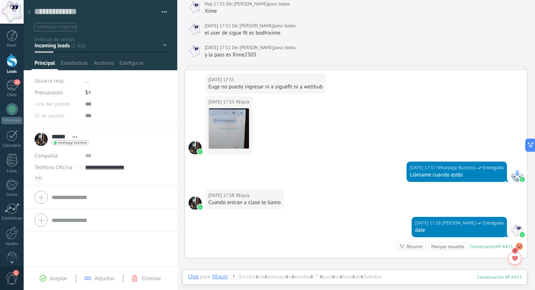
click at [274, 53] on div "y la pass es Xime2303" at bounding box center [364, 54] width 319 height 7
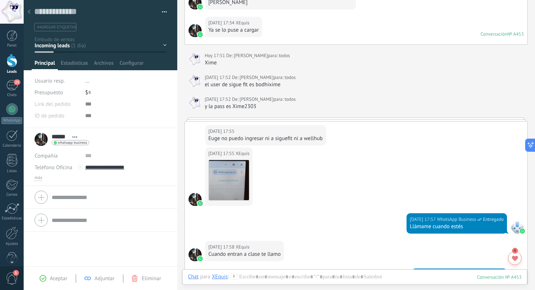
scroll to position [1583, 0]
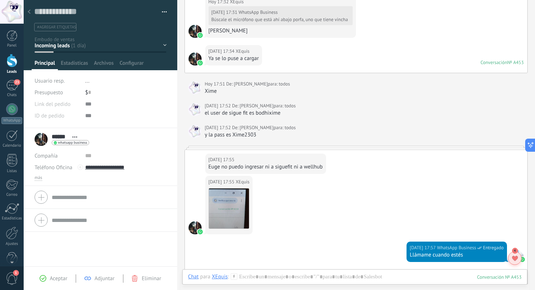
click at [518, 261] on div at bounding box center [514, 257] width 13 height 13
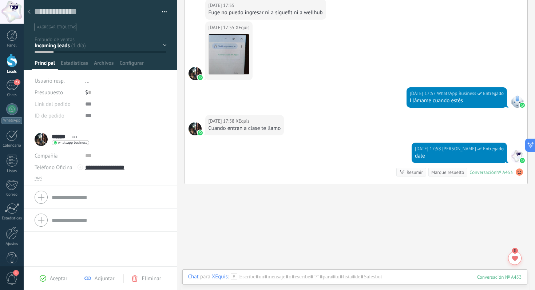
scroll to position [1757, 0]
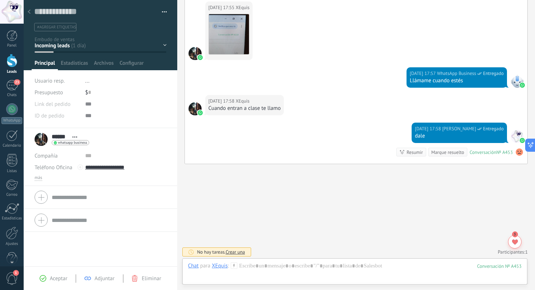
click at [250, 133] on div "Hoy 17:58 Euge Romero Entregado dale Conversación № A453 Conversación № A453 Re…" at bounding box center [356, 143] width 343 height 41
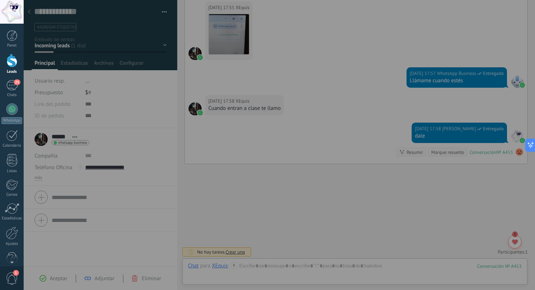
click at [262, 143] on div at bounding box center [291, 145] width 535 height 290
drag, startPoint x: 245, startPoint y: 196, endPoint x: 224, endPoint y: 196, distance: 21.1
click at [245, 196] on div at bounding box center [291, 145] width 535 height 290
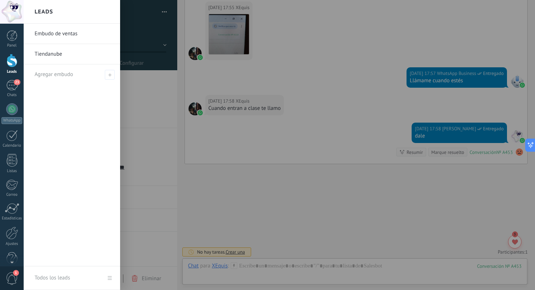
click at [146, 120] on div at bounding box center [291, 145] width 535 height 290
click at [13, 81] on div "23" at bounding box center [12, 85] width 12 height 11
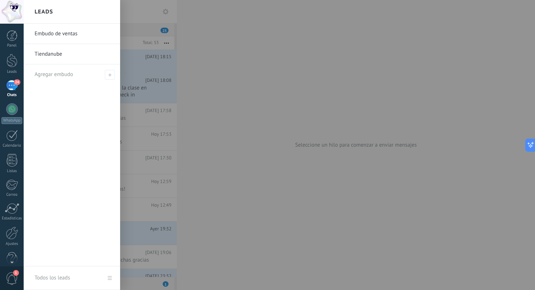
drag, startPoint x: 162, startPoint y: 34, endPoint x: 162, endPoint y: 38, distance: 4.0
click at [162, 34] on div at bounding box center [291, 145] width 535 height 290
click at [154, 66] on div at bounding box center [291, 145] width 535 height 290
click at [17, 87] on div "24" at bounding box center [12, 85] width 12 height 11
click at [12, 37] on div at bounding box center [12, 35] width 11 height 11
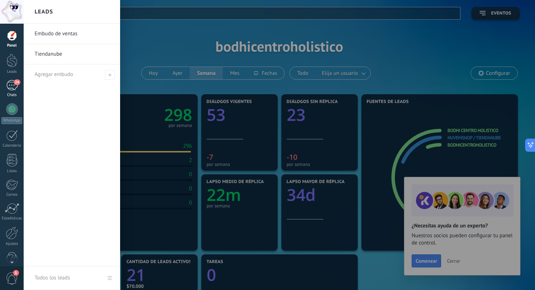
click at [4, 87] on link "24 Chats" at bounding box center [12, 88] width 24 height 17
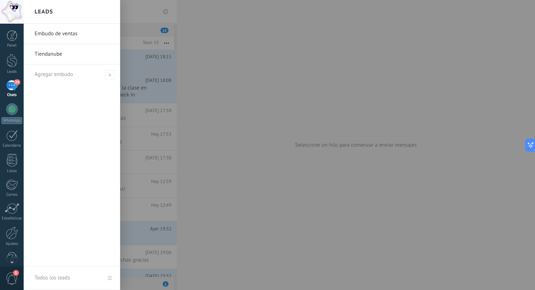
click at [245, 45] on div at bounding box center [291, 145] width 535 height 290
click at [155, 67] on div at bounding box center [291, 145] width 535 height 290
click at [139, 101] on div at bounding box center [291, 145] width 535 height 290
click at [36, 12] on h2 "Leads" at bounding box center [44, 11] width 19 height 23
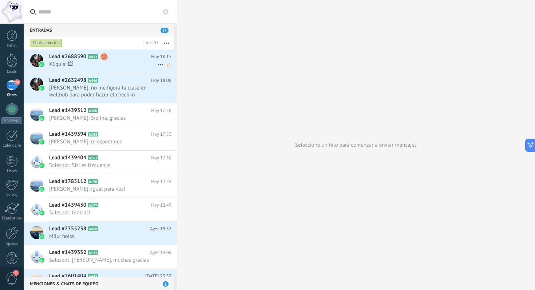
click at [116, 57] on h2 "Lead #2688590 A453" at bounding box center [100, 56] width 102 height 7
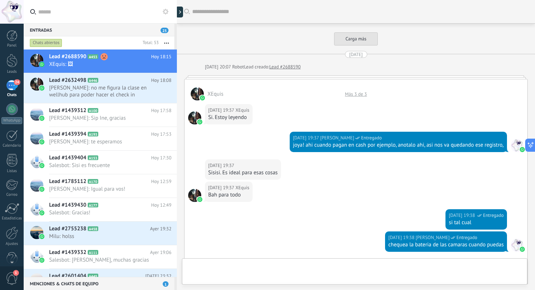
scroll to position [1342, 0]
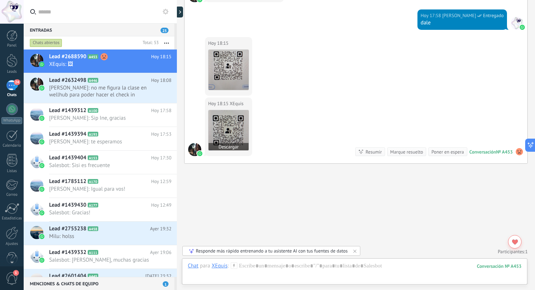
click at [229, 133] on img at bounding box center [228, 130] width 40 height 40
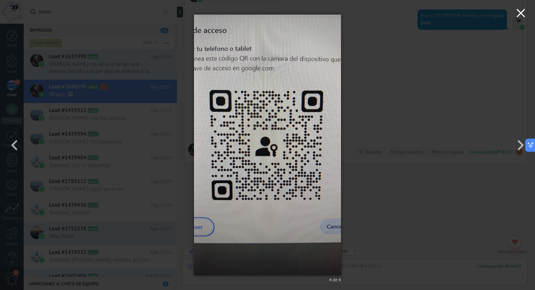
click at [521, 20] on button "button" at bounding box center [520, 14] width 28 height 28
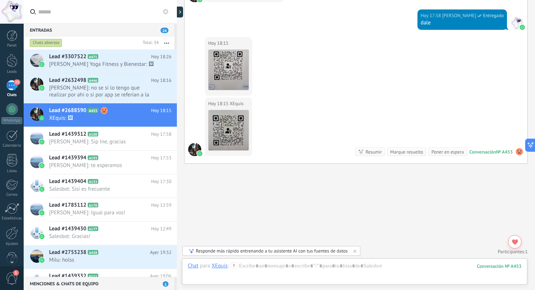
click at [12, 13] on div at bounding box center [12, 12] width 24 height 24
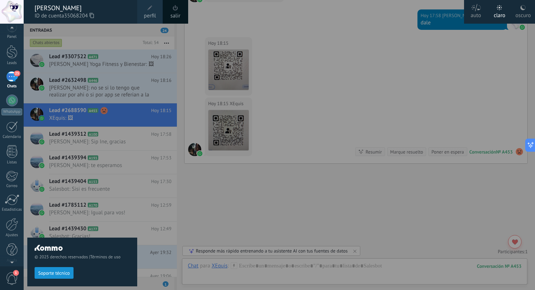
scroll to position [13, 0]
click at [10, 229] on div "Ajustes" at bounding box center [11, 231] width 21 height 5
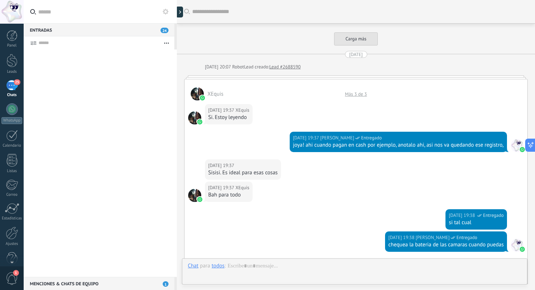
scroll to position [1327, 0]
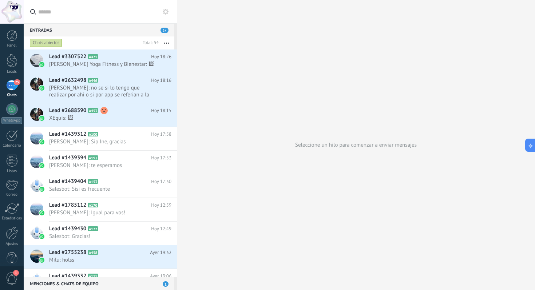
click at [11, 11] on div at bounding box center [12, 12] width 24 height 24
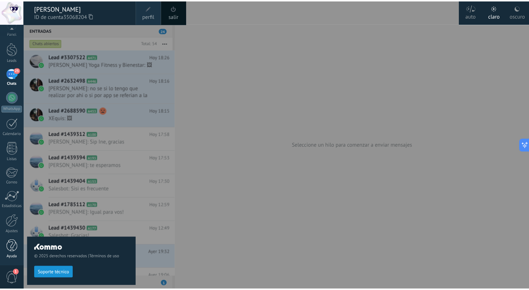
scroll to position [13, 0]
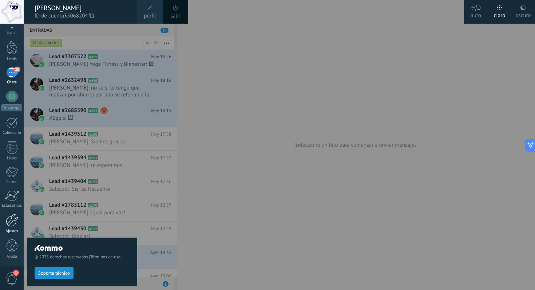
click at [10, 224] on div at bounding box center [12, 220] width 12 height 13
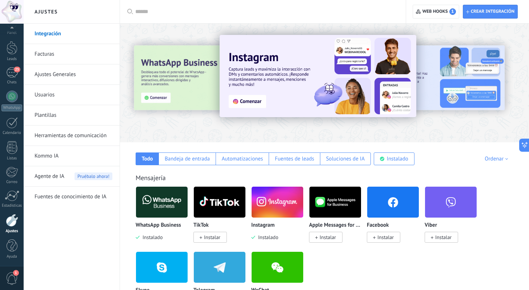
click at [59, 77] on link "Ajustes Generales" at bounding box center [74, 74] width 78 height 20
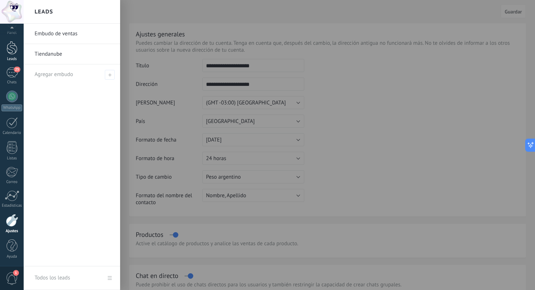
click at [12, 48] on div at bounding box center [12, 47] width 11 height 13
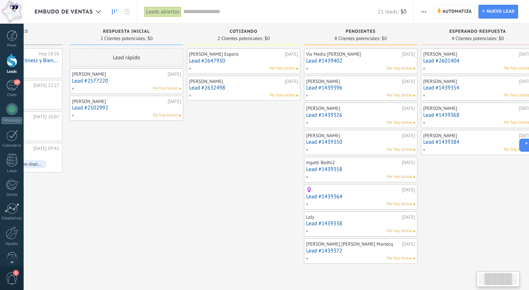
scroll to position [0, 119]
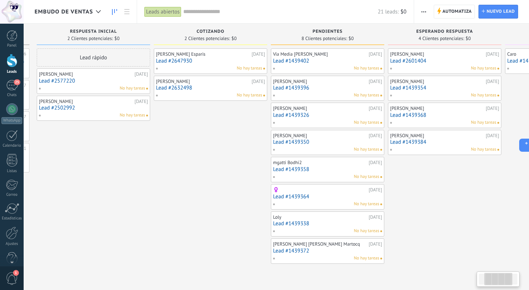
drag, startPoint x: 351, startPoint y: 152, endPoint x: 233, endPoint y: 149, distance: 118.3
click at [233, 149] on div "[PERSON_NAME] [DATE] Lead #2647930 No hay tareas [PERSON_NAME] [DATE] Lead #263…" at bounding box center [210, 155] width 113 height 215
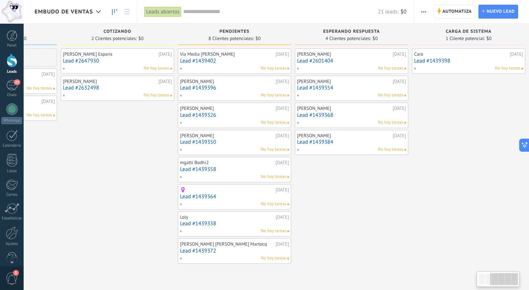
scroll to position [0, 219]
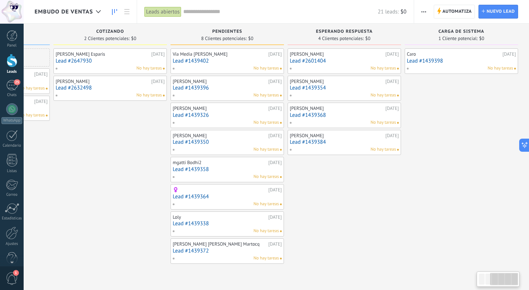
drag, startPoint x: 447, startPoint y: 193, endPoint x: 317, endPoint y: 184, distance: 129.8
click at [318, 184] on div "Graciela Monica Fernandez 27/08/2025 Lead #2601404 No hay tareas Cami López 05/…" at bounding box center [344, 155] width 113 height 215
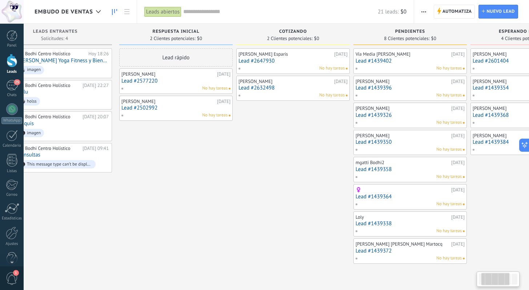
drag, startPoint x: 128, startPoint y: 151, endPoint x: 317, endPoint y: 174, distance: 190.1
click at [316, 174] on div "[PERSON_NAME] [DATE] Lead #2647930 No hay tareas [PERSON_NAME] [DATE] Lead #263…" at bounding box center [292, 155] width 113 height 215
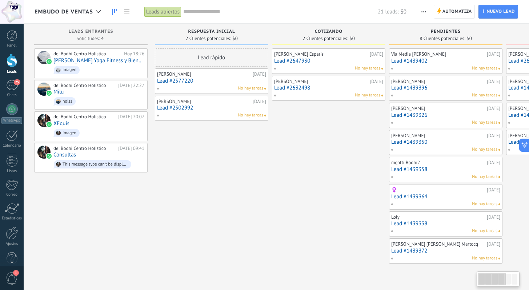
scroll to position [0, 0]
drag, startPoint x: 317, startPoint y: 174, endPoint x: 386, endPoint y: 192, distance: 71.8
click at [386, 192] on div "Cotizando 2 Clientes potenciales: $0 Stella Maris Esparis 27/08/2025 Lead #2647…" at bounding box center [330, 144] width 117 height 240
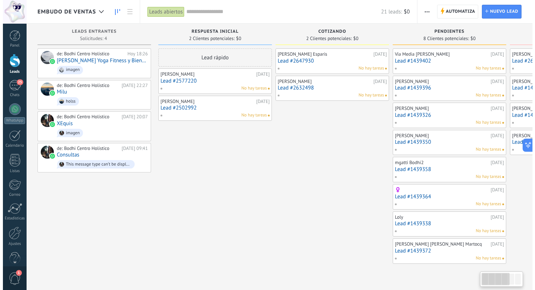
scroll to position [0, 0]
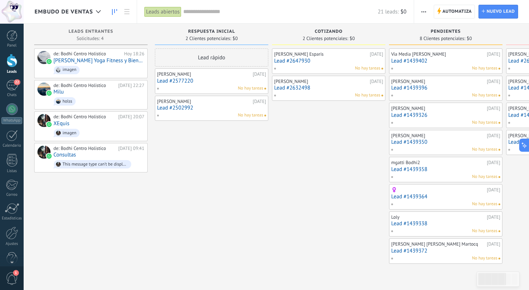
click at [203, 183] on div "Lead rápido Luciana Padroni 27/08/2025 Lead #2577220 No hay tareas Cecilia 27/0…" at bounding box center [211, 155] width 113 height 215
click at [181, 195] on div "Lead rápido Luciana Padroni 27/08/2025 Lead #2577220 No hay tareas Cecilia 27/0…" at bounding box center [211, 155] width 113 height 215
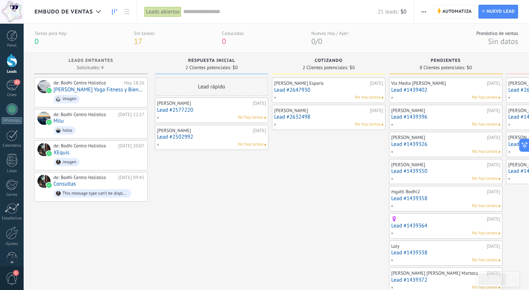
click at [217, 193] on div "Lead rápido Luciana Padroni 27/08/2025 Lead #2577220 No hay tareas Cecilia 27/0…" at bounding box center [211, 184] width 113 height 215
click at [9, 85] on div "22" at bounding box center [12, 85] width 12 height 11
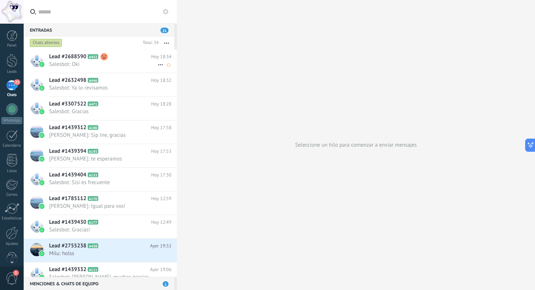
click at [129, 59] on h2 "Lead #2688590 A453" at bounding box center [100, 56] width 102 height 7
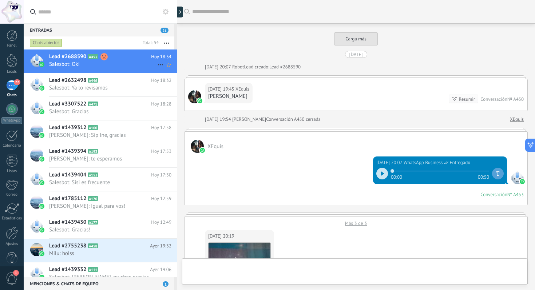
scroll to position [1180, 0]
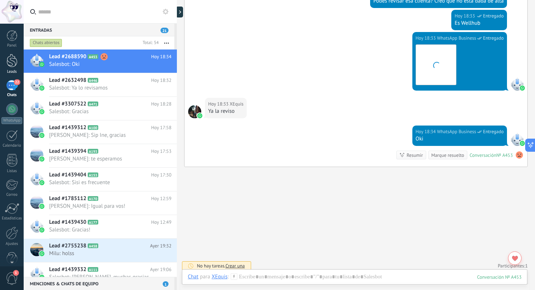
drag, startPoint x: 15, startPoint y: 64, endPoint x: 18, endPoint y: 69, distance: 5.1
click at [15, 64] on div at bounding box center [12, 60] width 11 height 13
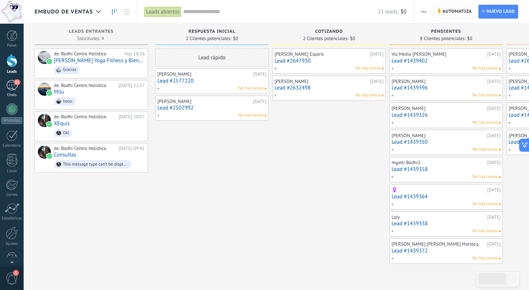
click at [7, 81] on div "22" at bounding box center [12, 85] width 12 height 11
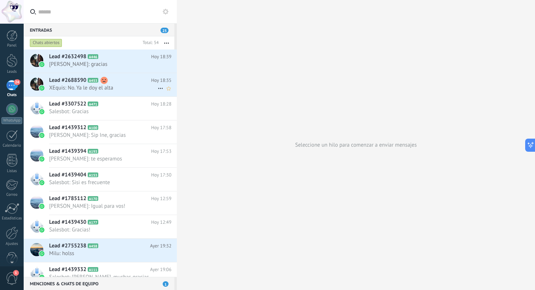
click at [119, 86] on span "XEquis: No. Ya le doy el alta" at bounding box center [103, 87] width 108 height 7
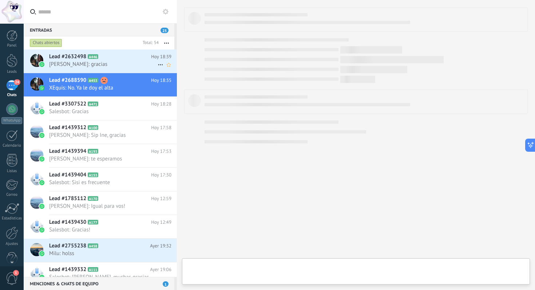
click at [128, 61] on span "juli fornassero: gracias" at bounding box center [103, 64] width 108 height 7
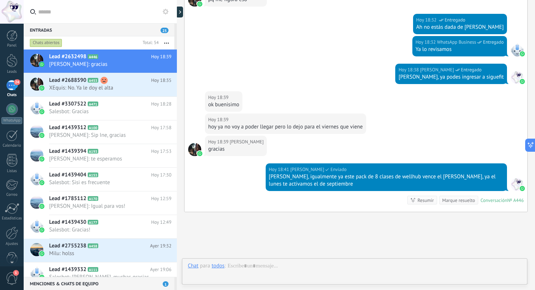
scroll to position [1080, 0]
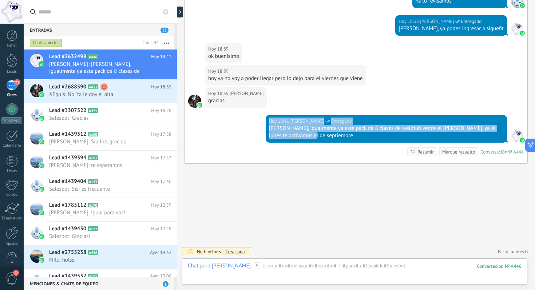
drag, startPoint x: 311, startPoint y: 135, endPoint x: 268, endPoint y: 120, distance: 46.2
click at [268, 120] on div "Hoy 18:41 Euge Romero Entregado dale, igualmente ya este pack de 8 clases de we…" at bounding box center [386, 129] width 241 height 28
click at [308, 132] on div "dale, igualmente ya este pack de 8 clases de wellhub vence el domingo, ya el lu…" at bounding box center [386, 132] width 235 height 15
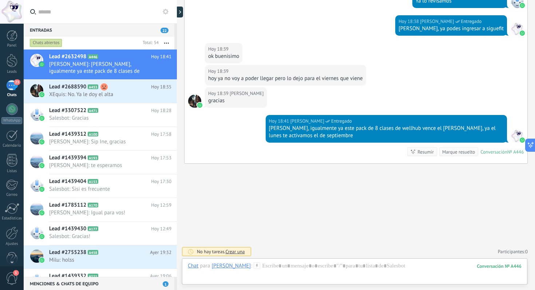
click at [315, 150] on div "Hoy 18:41 Euge Romero Entregado dale, igualmente ya este pack de 8 clases de we…" at bounding box center [355, 139] width 343 height 48
click at [128, 92] on span "XEquis: No. Ya le doy el alta" at bounding box center [103, 94] width 108 height 7
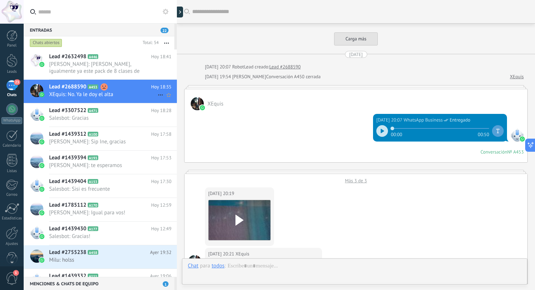
scroll to position [1088, 0]
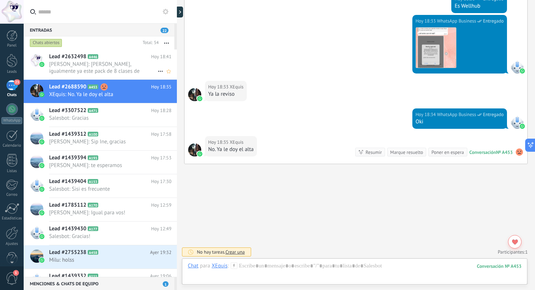
click at [124, 70] on span "Euge Romero: dale, igualmente ya este pack de 8 clases de wellhub vence el domi…" at bounding box center [103, 68] width 108 height 14
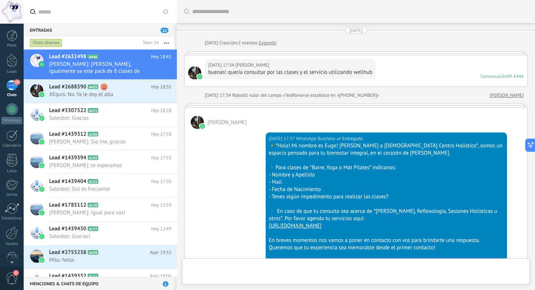
scroll to position [1058, 0]
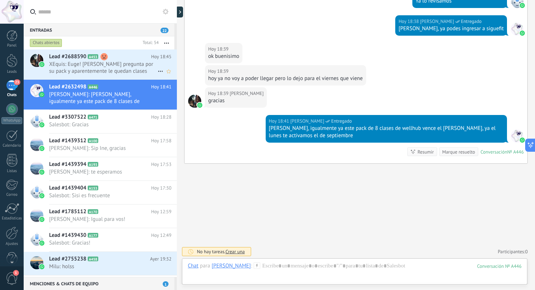
click at [126, 69] on span "XEquis: Euge! Lore pregunta por su pack y aparentemente le quedan clases" at bounding box center [103, 68] width 108 height 14
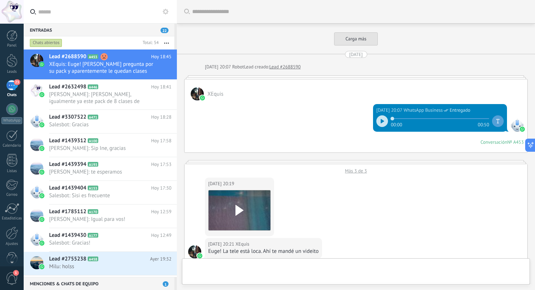
scroll to position [1095, 0]
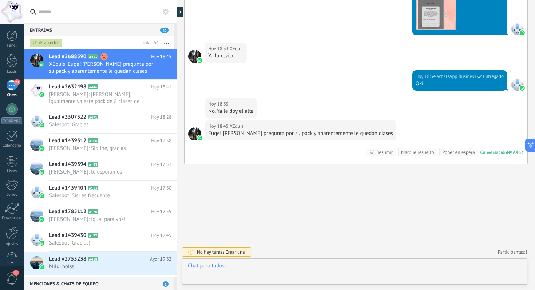
click at [253, 267] on div at bounding box center [355, 273] width 334 height 22
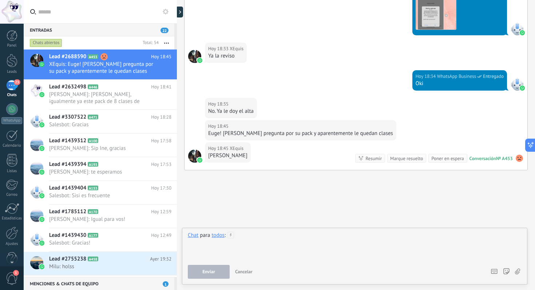
scroll to position [1101, 0]
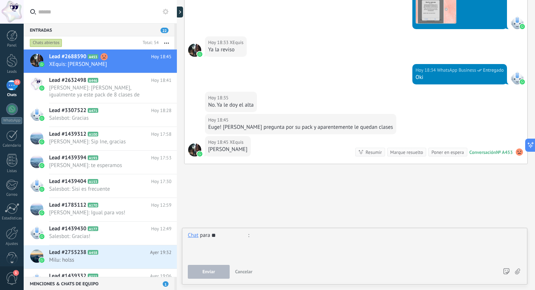
type input "*"
type input "**********"
click at [224, 245] on div at bounding box center [355, 246] width 334 height 28
click at [253, 235] on div at bounding box center [355, 246] width 334 height 28
click at [284, 137] on div "Hoy 18:45 XEquis Lorena Benitez Conversación № A453 Conversación № A453 Resumir…" at bounding box center [355, 150] width 343 height 28
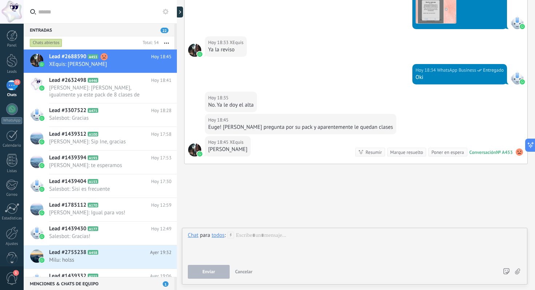
click at [303, 248] on div at bounding box center [355, 246] width 334 height 28
click at [264, 242] on div at bounding box center [355, 246] width 334 height 28
click at [259, 148] on div "Hoy 18:45 XEquis Lorena Benitez Conversación № A453 Conversación № A453 Resumir…" at bounding box center [355, 150] width 343 height 28
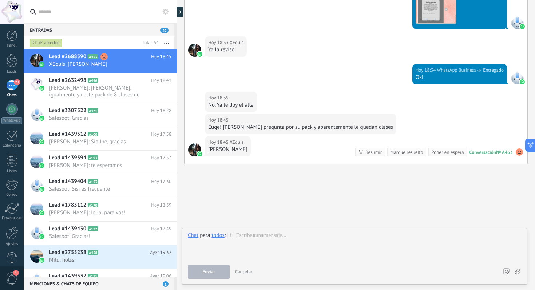
drag, startPoint x: 297, startPoint y: 146, endPoint x: 300, endPoint y: 190, distance: 44.1
click at [289, 239] on div at bounding box center [355, 246] width 334 height 28
click at [236, 253] on div at bounding box center [355, 246] width 334 height 28
click at [237, 253] on div at bounding box center [355, 246] width 334 height 28
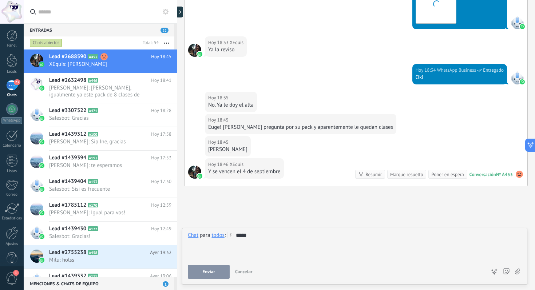
scroll to position [1123, 0]
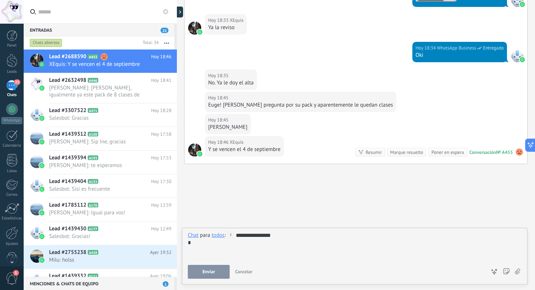
click at [215, 272] on button "Enviar" at bounding box center [209, 272] width 42 height 14
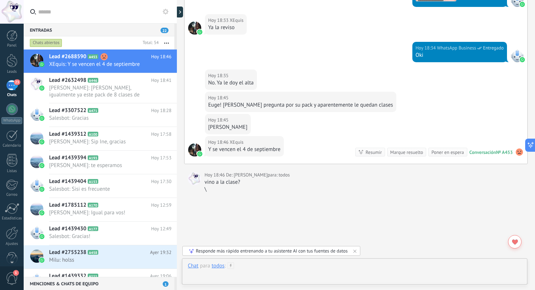
click at [271, 263] on div at bounding box center [355, 273] width 334 height 22
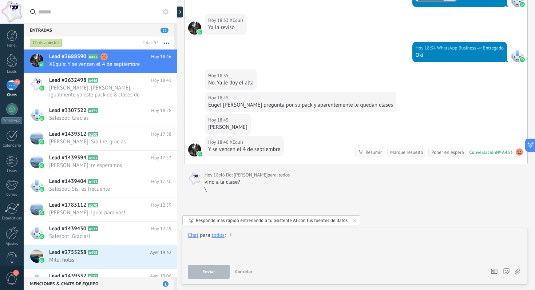
click at [298, 236] on div at bounding box center [355, 246] width 334 height 28
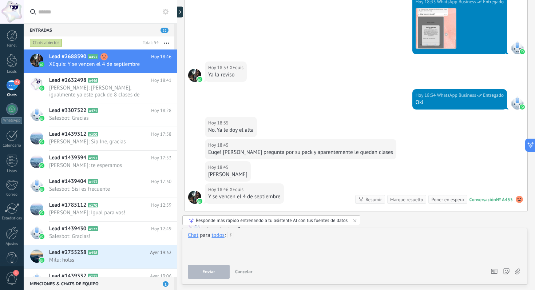
scroll to position [1152, 0]
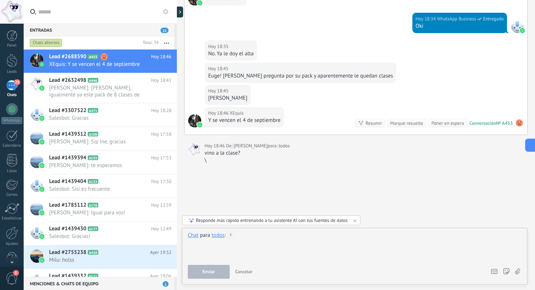
click at [297, 235] on div at bounding box center [355, 246] width 334 height 28
click at [261, 240] on div at bounding box center [355, 246] width 334 height 28
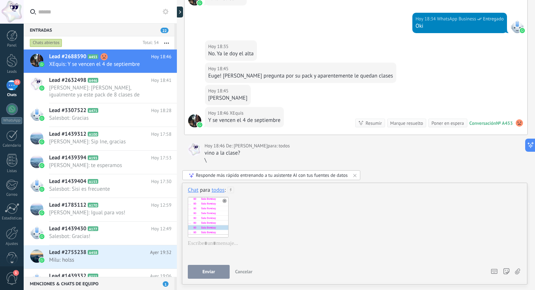
click at [214, 273] on span "Enviar" at bounding box center [208, 271] width 13 height 5
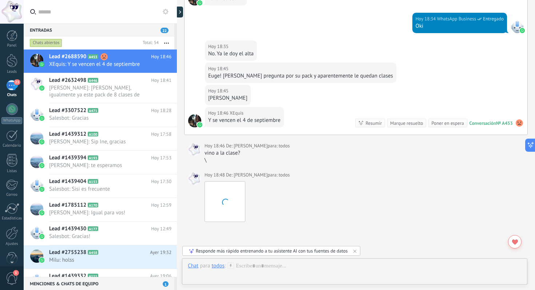
scroll to position [1212, 0]
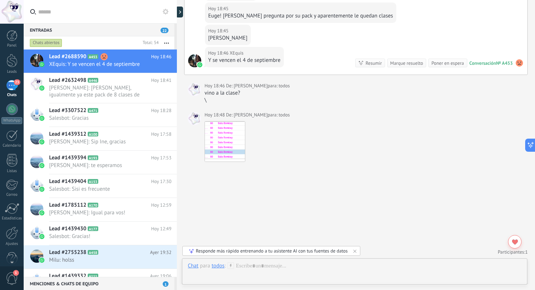
click at [303, 160] on div "Descargar" at bounding box center [363, 141] width 319 height 41
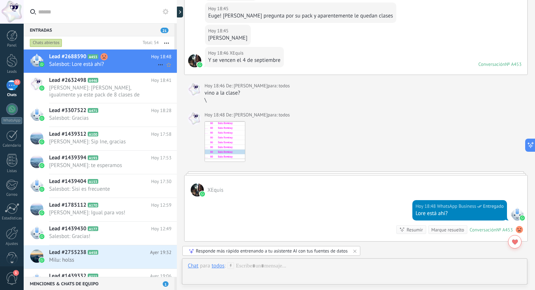
click at [118, 51] on div "Lead #2688590 A453 Hoy 18:48 Salesbot: Lore está ahí?" at bounding box center [113, 60] width 128 height 23
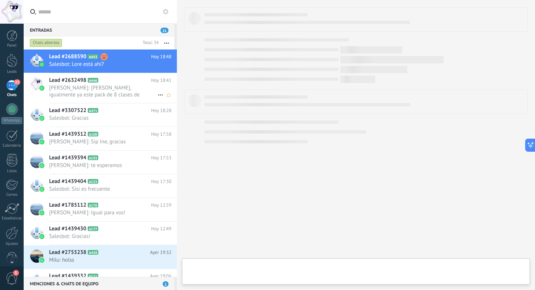
click at [106, 94] on span "Euge Romero: dale, igualmente ya este pack de 8 clases de wellhub vence el domi…" at bounding box center [103, 91] width 108 height 14
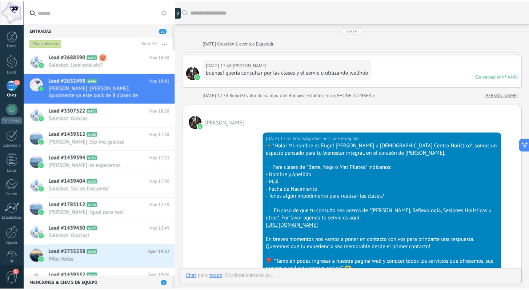
scroll to position [1051, 0]
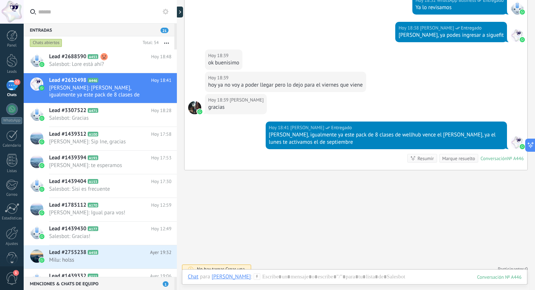
click at [19, 84] on span "22" at bounding box center [17, 82] width 6 height 6
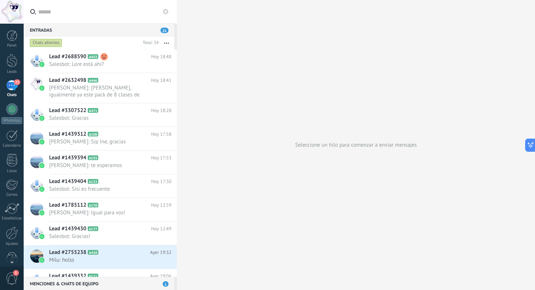
click at [12, 84] on div "22" at bounding box center [12, 85] width 12 height 11
click at [12, 90] on div "22" at bounding box center [12, 85] width 12 height 11
click at [10, 62] on div at bounding box center [12, 60] width 11 height 13
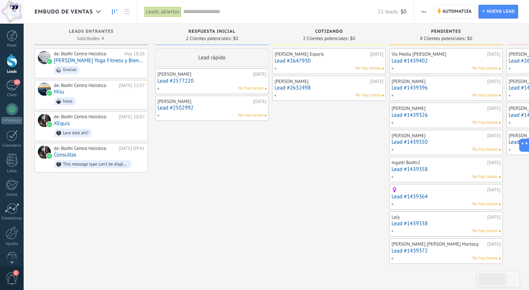
click at [186, 150] on div "Lead rápido Luciana Padroni 27/08/2025 Lead #2577220 No hay tareas Cecilia 27/0…" at bounding box center [211, 155] width 113 height 215
click at [163, 198] on div "Lead rápido Luciana Padroni 27/08/2025 Lead #2577220 No hay tareas Cecilia 27/0…" at bounding box center [211, 155] width 113 height 215
